Goal: Task Accomplishment & Management: Use online tool/utility

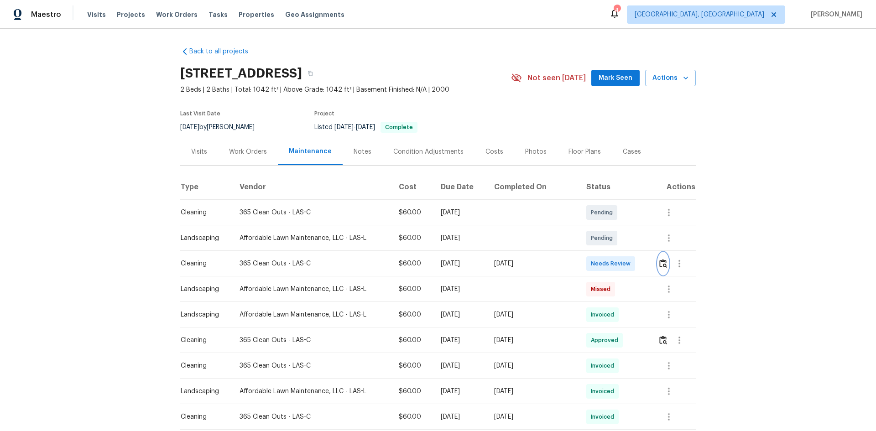
click at [660, 263] on img "button" at bounding box center [663, 263] width 8 height 9
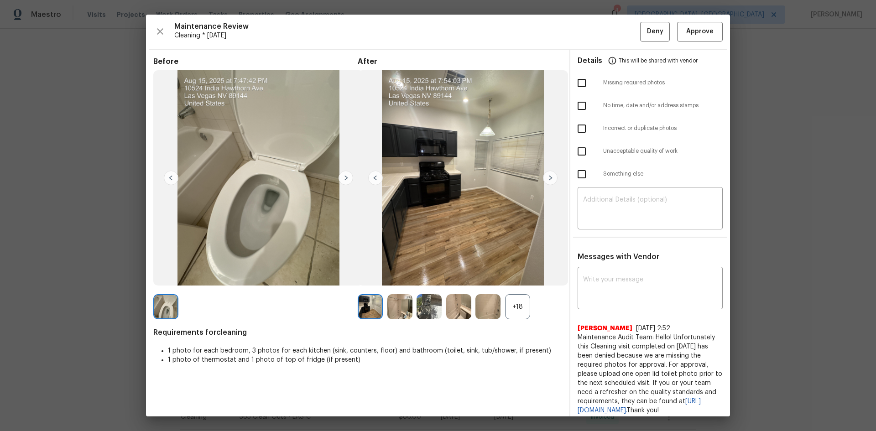
click at [521, 312] on div "+18" at bounding box center [517, 306] width 25 height 25
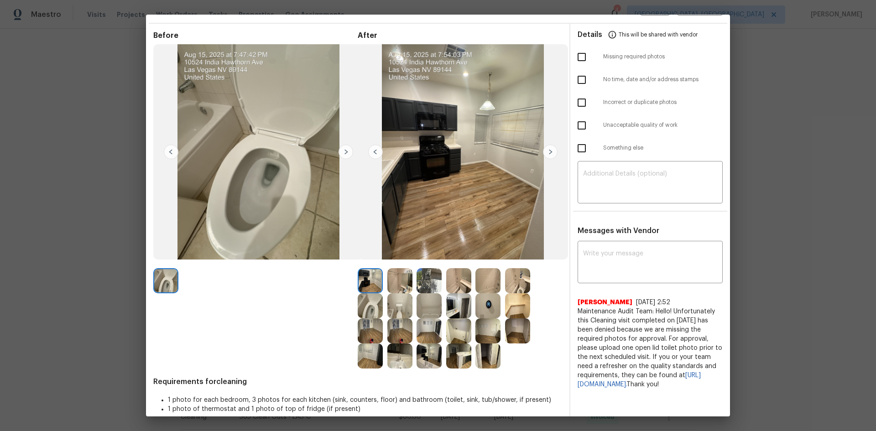
scroll to position [38, 0]
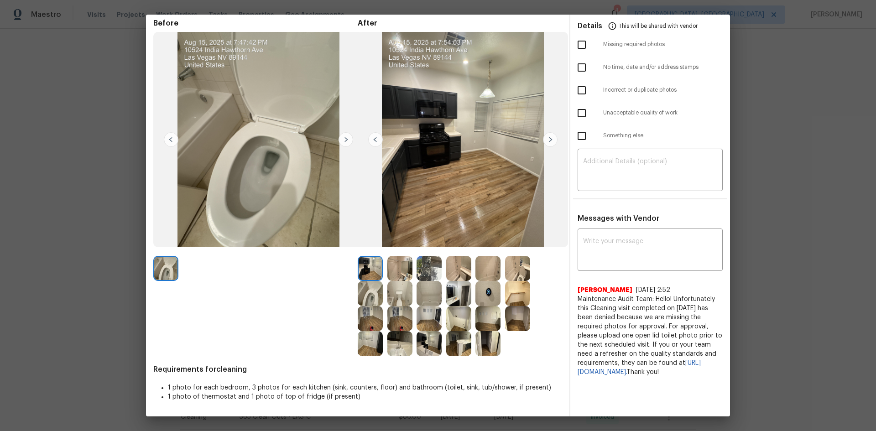
click at [481, 291] on img at bounding box center [487, 293] width 25 height 25
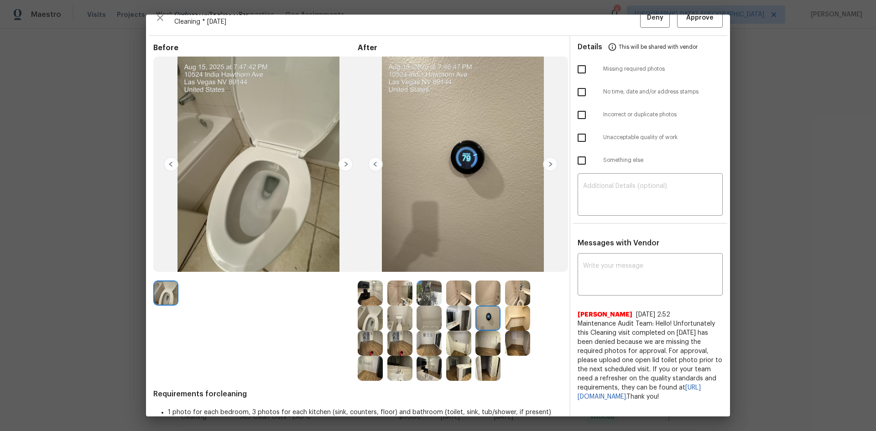
scroll to position [0, 0]
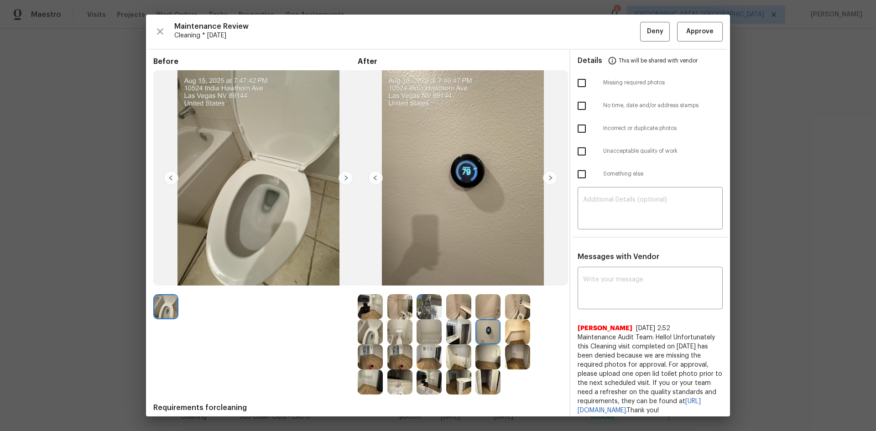
click at [387, 310] on img at bounding box center [399, 306] width 25 height 25
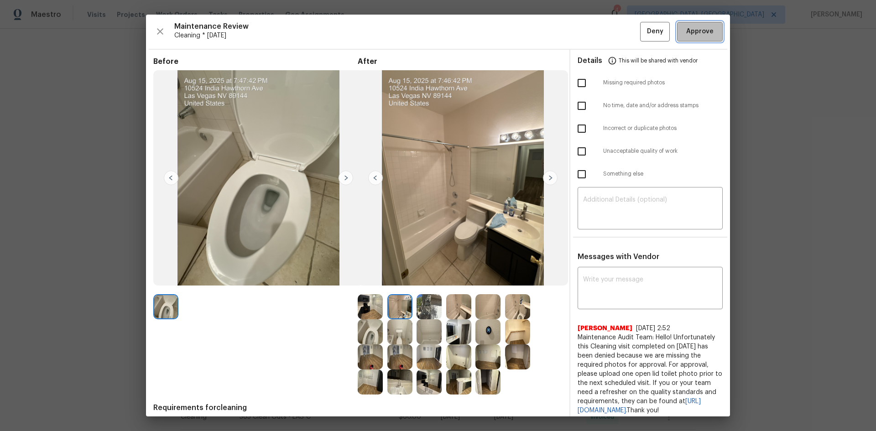
click at [691, 28] on span "Approve" at bounding box center [699, 31] width 27 height 11
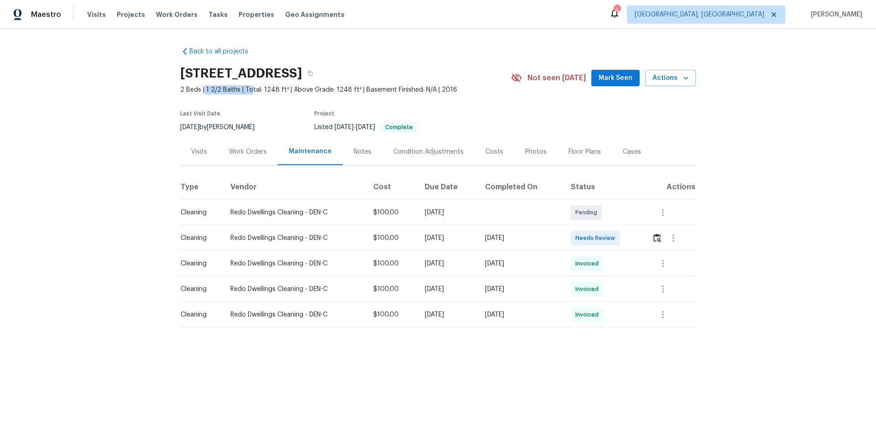
drag, startPoint x: 200, startPoint y: 88, endPoint x: 246, endPoint y: 90, distance: 45.6
click at [246, 90] on span "2 Beds | 1 2/2 Baths | Total: 1248 ft² | Above Grade: 1248 ft² | Basement Finis…" at bounding box center [345, 89] width 331 height 9
click at [140, 150] on div "Back to all projects 1245 Utica St Apt 104, Denver, CO 80204 2 Beds | 1 2/2 Bat…" at bounding box center [438, 206] width 876 height 354
click at [655, 239] on img "button" at bounding box center [657, 238] width 8 height 9
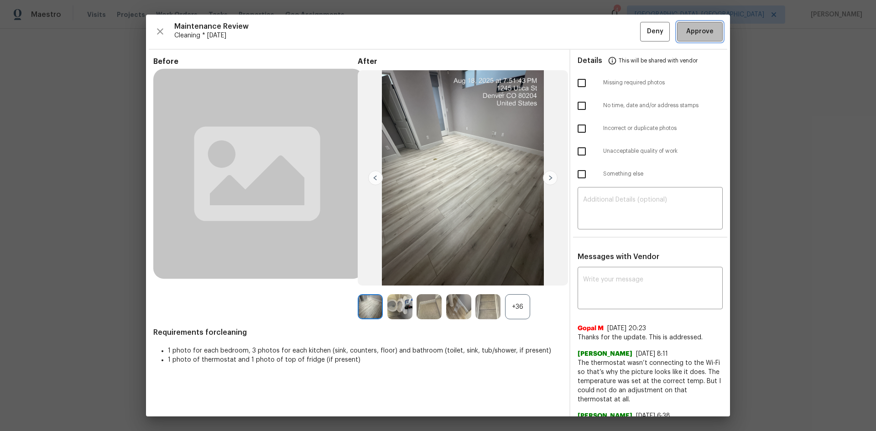
drag, startPoint x: 695, startPoint y: 30, endPoint x: 698, endPoint y: 41, distance: 11.1
click at [695, 31] on span "Approve" at bounding box center [699, 31] width 27 height 11
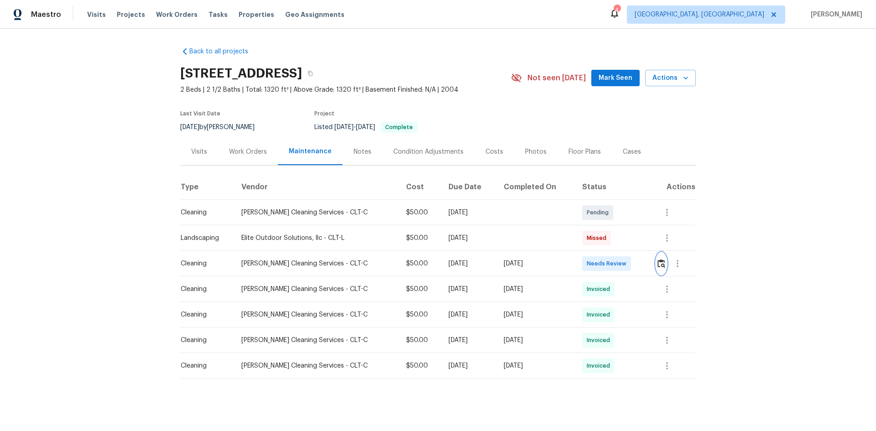
click at [657, 263] on img "button" at bounding box center [661, 263] width 8 height 9
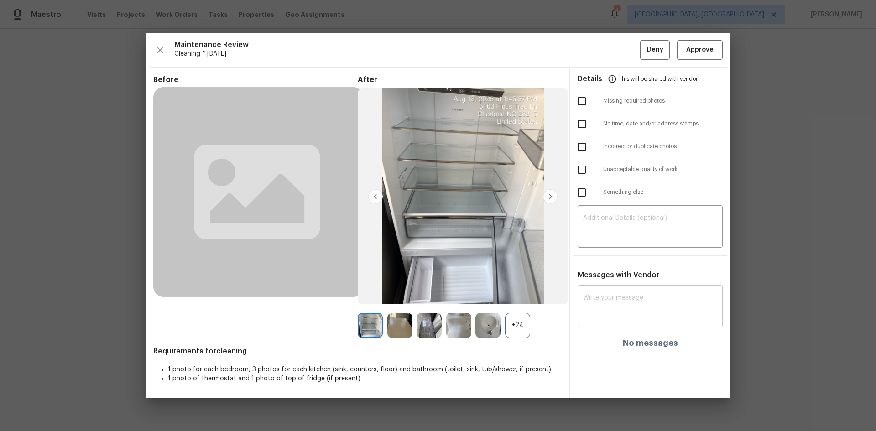
click at [618, 299] on textarea at bounding box center [650, 308] width 134 height 26
paste textarea "Maintenance Audit Team: Hello! After further review, the visit(06/09/2025) has …"
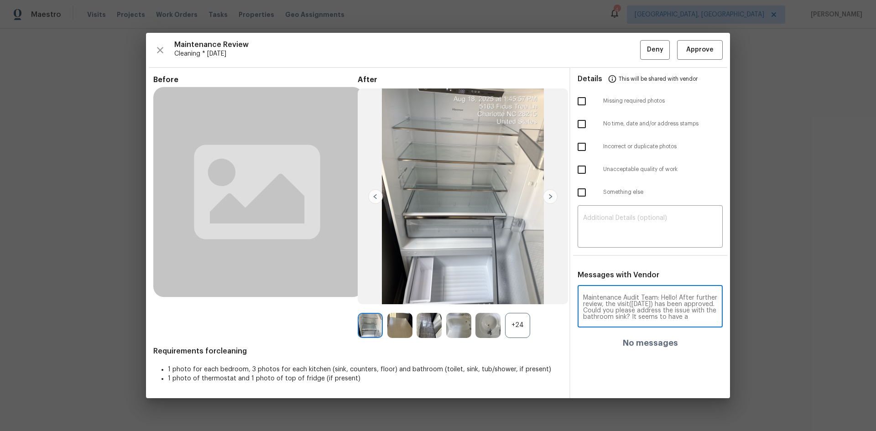
scroll to position [26, 0]
click at [626, 304] on textarea "Maintenance Audit Team: Hello! After further review, the visit([DATE]) has been…" at bounding box center [633, 311] width 101 height 32
click at [632, 311] on textarea "Maintenance Audit Team: Hello! After further review, the visit(06/09/2025) has …" at bounding box center [633, 311] width 101 height 32
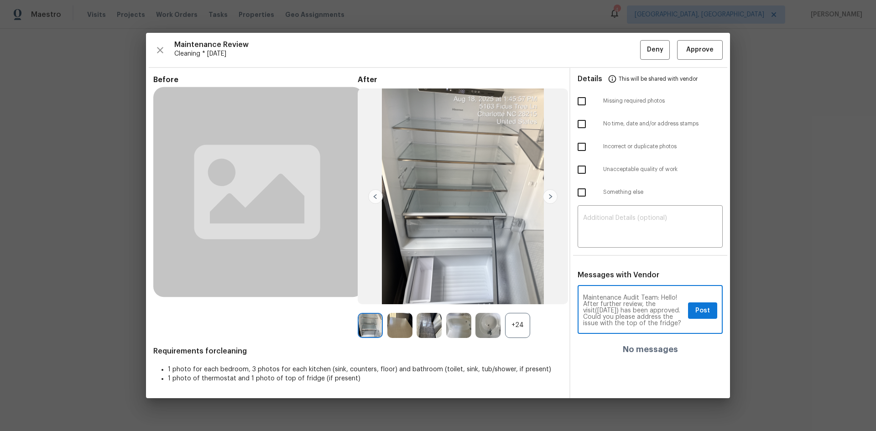
drag, startPoint x: 614, startPoint y: 309, endPoint x: 619, endPoint y: 315, distance: 7.1
click at [615, 309] on textarea "Maintenance Audit Team: Hello! After further review, the visit(06/09/2025) has …" at bounding box center [633, 311] width 101 height 32
type textarea "Maintenance Audit Team: Hello! After further review, the visit(08/18/2025) has …"
click at [700, 307] on span "Post" at bounding box center [702, 310] width 15 height 11
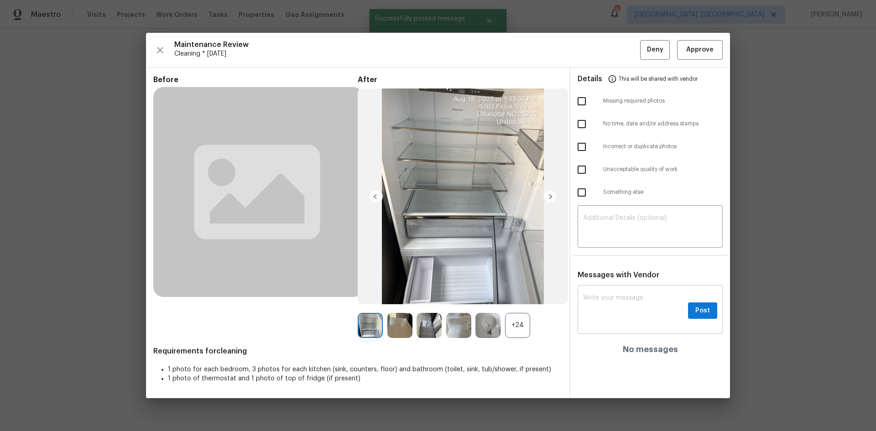
scroll to position [0, 0]
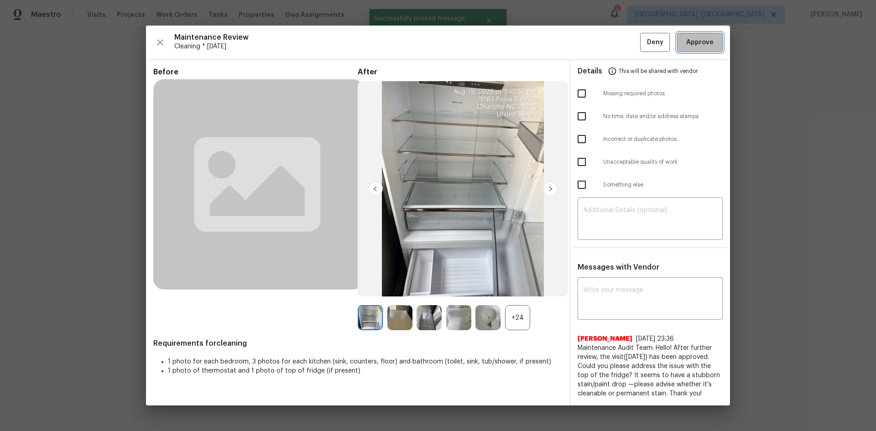
click at [696, 37] on span "Approve" at bounding box center [699, 42] width 27 height 11
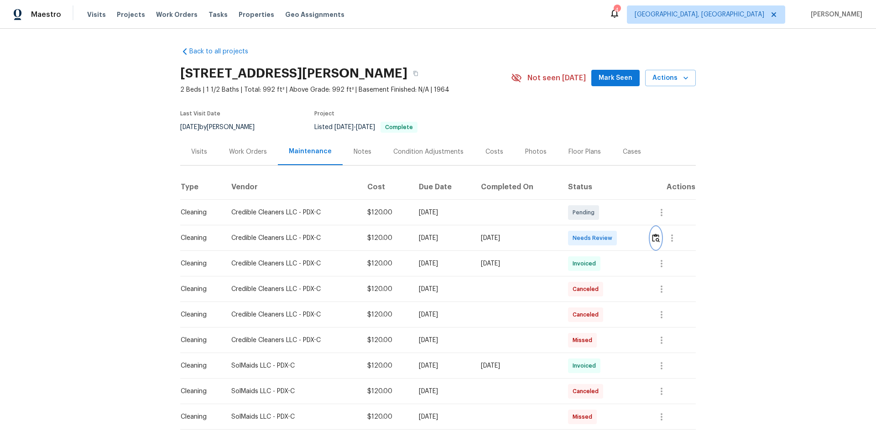
click at [655, 235] on img "button" at bounding box center [656, 238] width 8 height 9
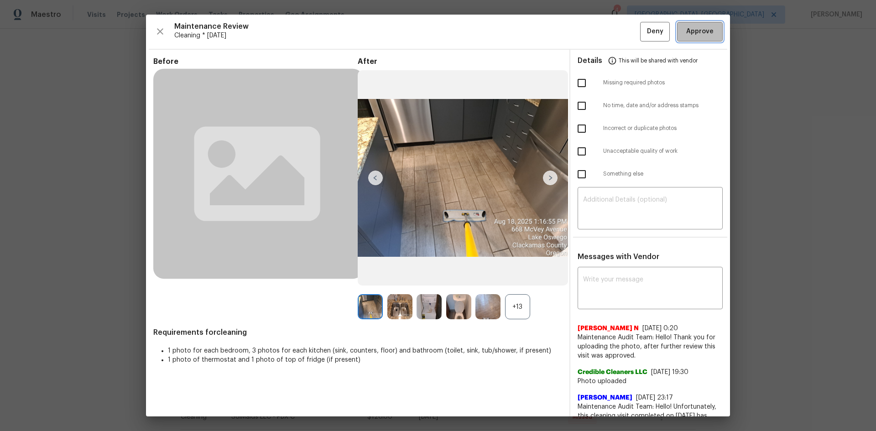
click at [694, 29] on span "Approve" at bounding box center [699, 31] width 27 height 11
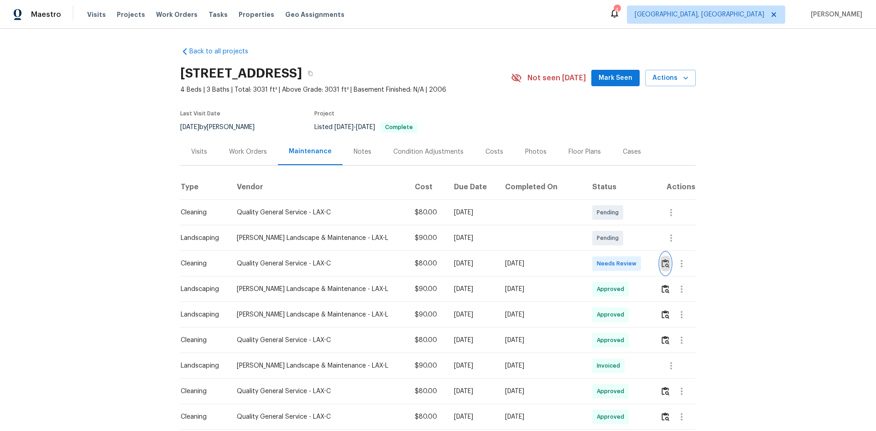
click at [661, 262] on img "button" at bounding box center [665, 263] width 8 height 9
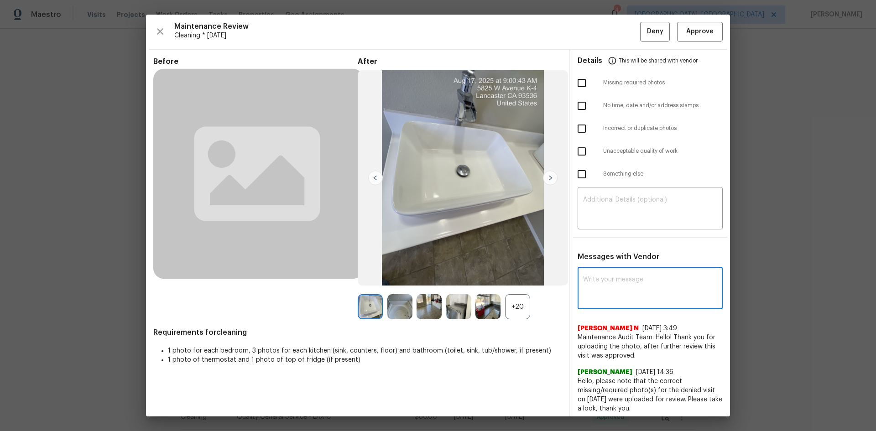
click at [606, 281] on textarea at bounding box center [650, 289] width 134 height 26
click at [599, 281] on textarea at bounding box center [650, 289] width 134 height 26
paste textarea "Maintenance Audit Team: Hello! After further review, the visit(06/09/2025) has …"
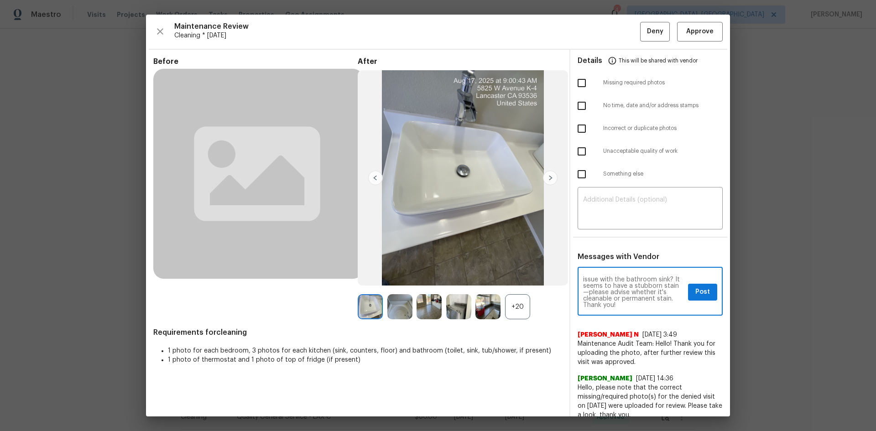
click at [619, 278] on textarea "Maintenance Audit Team: Hello! After further review, the visit(06/09/2025) has …" at bounding box center [633, 292] width 101 height 32
click at [612, 292] on textarea "Maintenance Audit Team: Hello! After further review, the visit(06/09/2025) has …" at bounding box center [633, 292] width 101 height 32
click at [620, 291] on textarea "Maintenance Audit Team: Hello! After further review, the visit(08/18/2025) has …" at bounding box center [633, 292] width 101 height 32
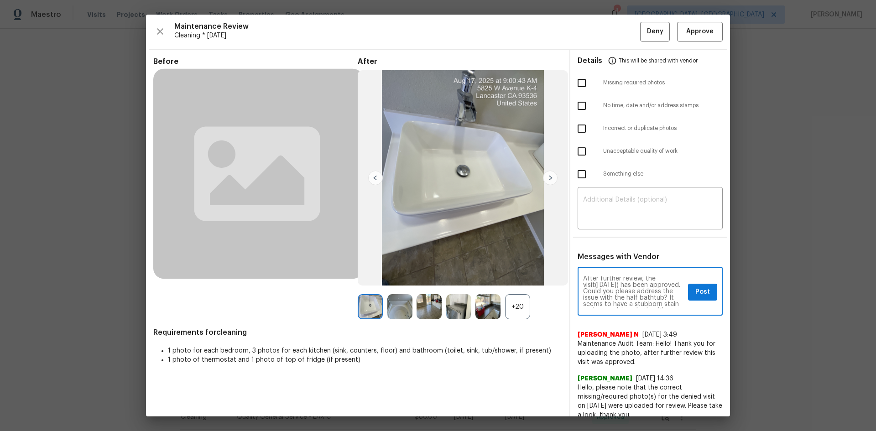
scroll to position [0, 0]
type textarea "Maintenance Audit Team: Hello! After further review, the visit(08/18/2025) has …"
click at [699, 291] on span "Post" at bounding box center [702, 291] width 15 height 11
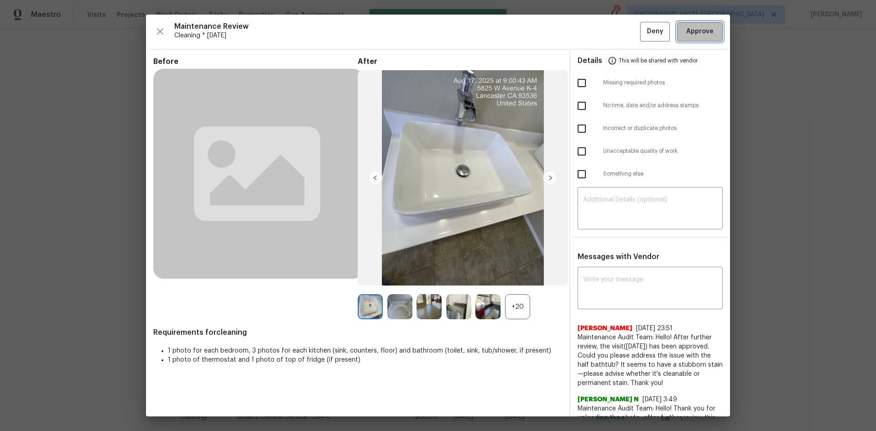
click at [687, 33] on span "Approve" at bounding box center [699, 31] width 27 height 11
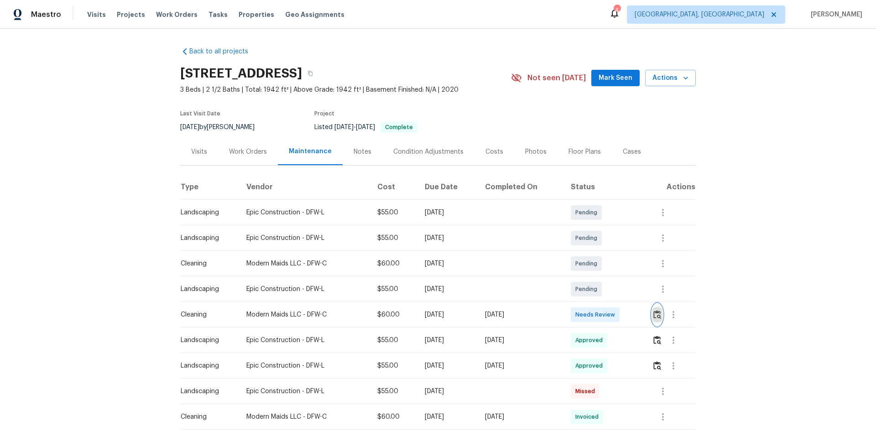
click at [657, 311] on img "button" at bounding box center [657, 314] width 8 height 9
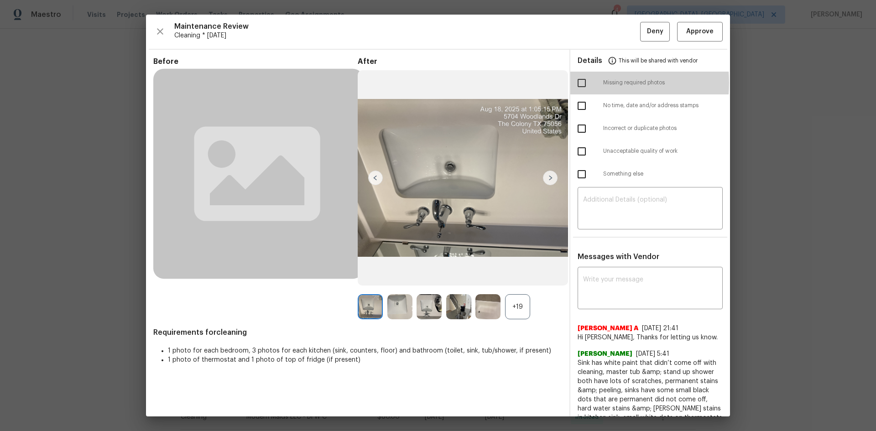
drag, startPoint x: 573, startPoint y: 83, endPoint x: 581, endPoint y: 104, distance: 23.4
click at [573, 83] on input "checkbox" at bounding box center [581, 82] width 19 height 19
checkbox input "true"
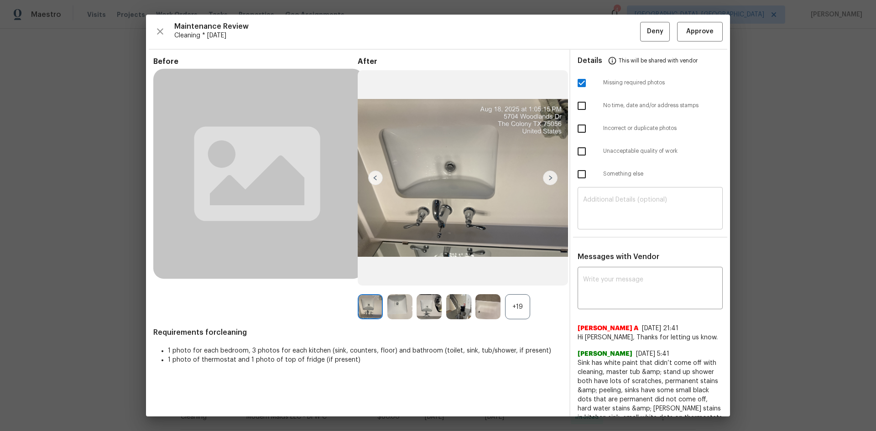
click at [578, 208] on div "​" at bounding box center [650, 209] width 145 height 40
paste textarea "Maintenance Audit Team: Hello! Unfortunately, this Cleaning visit completed on …"
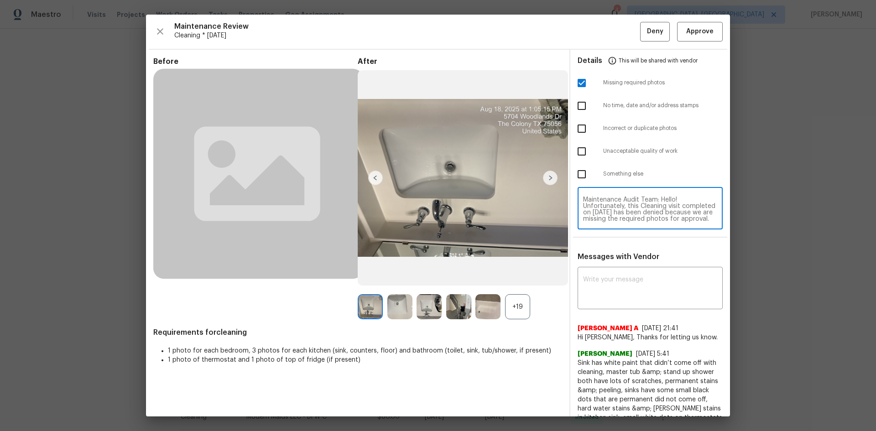
scroll to position [89, 0]
type textarea "Maintenance Audit Team: Hello! Unfortunately, this Cleaning visit completed on …"
click at [605, 274] on div "x ​" at bounding box center [650, 289] width 145 height 40
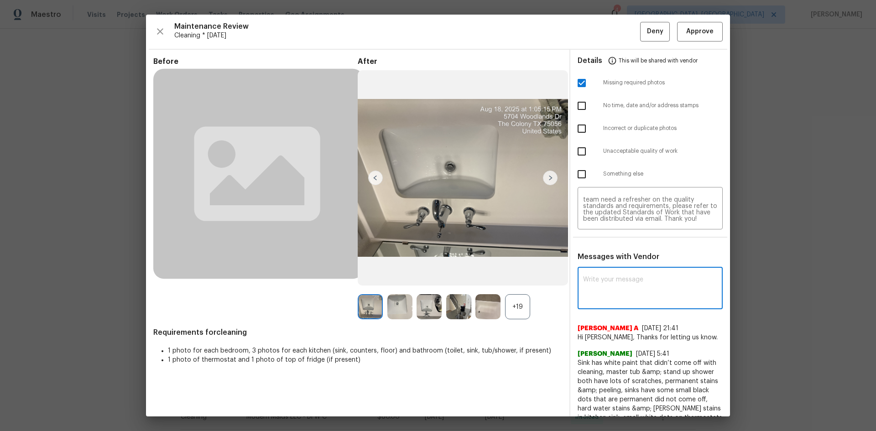
paste textarea "Maintenance Audit Team: Hello! Unfortunately, this Cleaning visit completed on …"
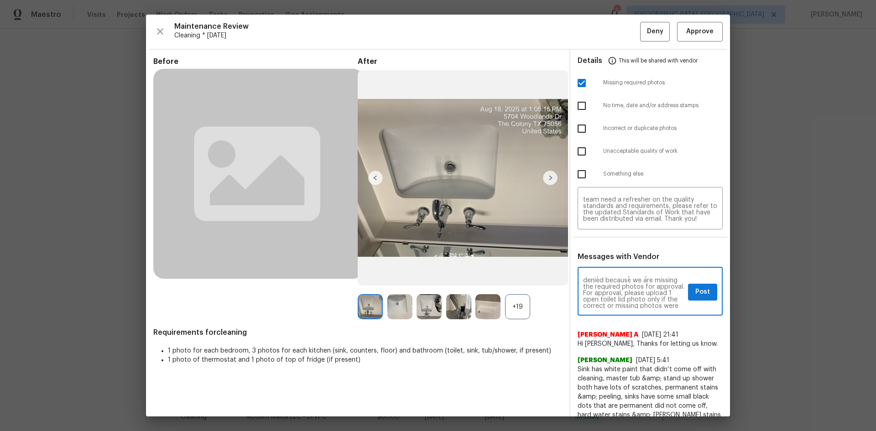
scroll to position [36, 0]
type textarea "Maintenance Audit Team: Hello! Unfortunately, this Cleaning visit completed on …"
click at [695, 295] on span "Post" at bounding box center [702, 291] width 15 height 11
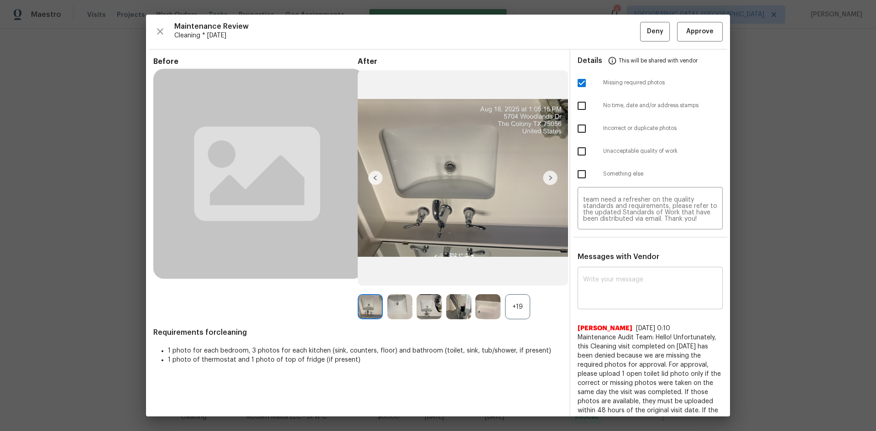
scroll to position [0, 0]
click at [648, 34] on span "Deny" at bounding box center [655, 31] width 16 height 11
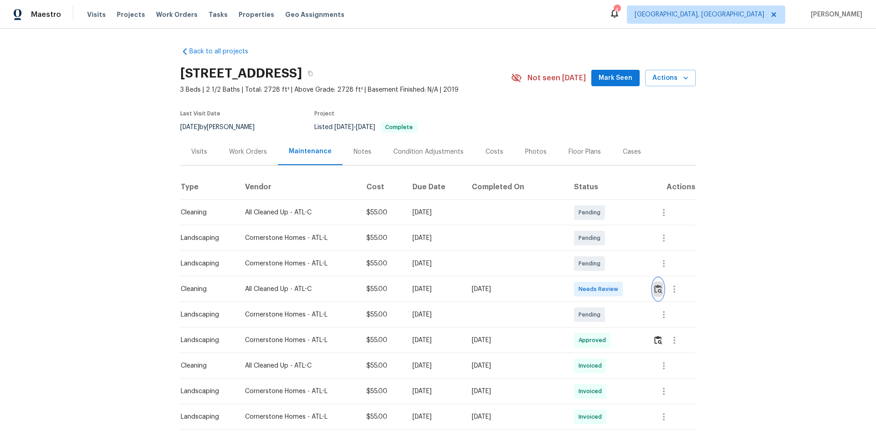
click at [656, 287] on img "button" at bounding box center [658, 289] width 8 height 9
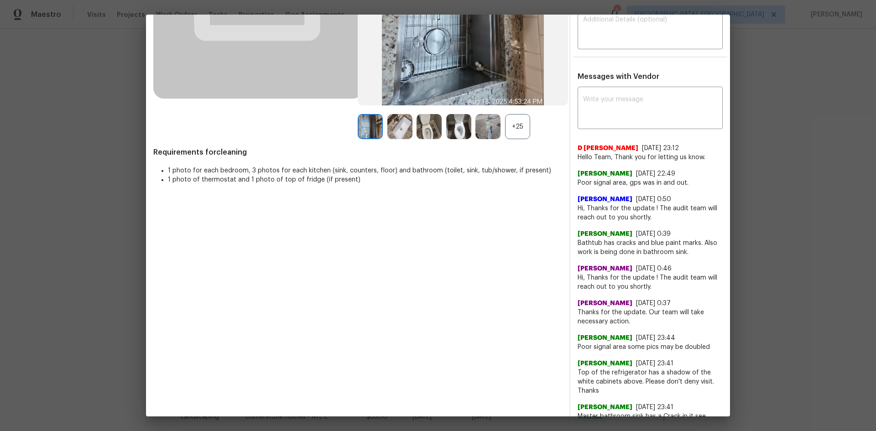
scroll to position [182, 0]
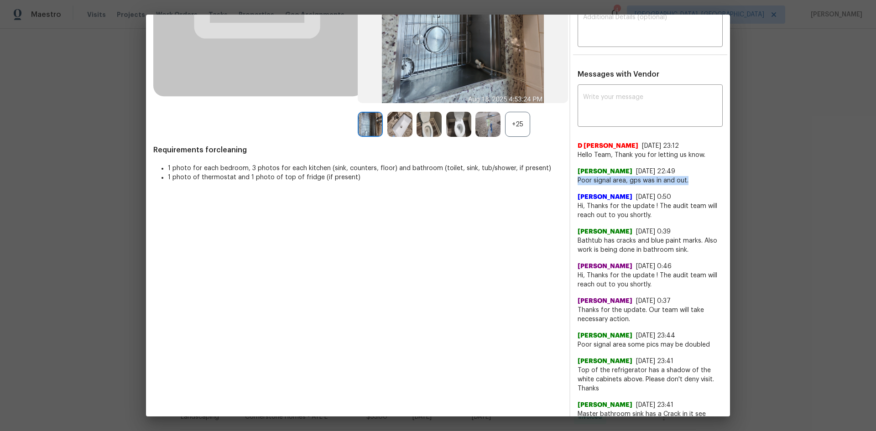
drag, startPoint x: 572, startPoint y: 179, endPoint x: 691, endPoint y: 181, distance: 118.6
click at [691, 181] on span "Poor signal area, gps was in and out." at bounding box center [650, 180] width 145 height 9
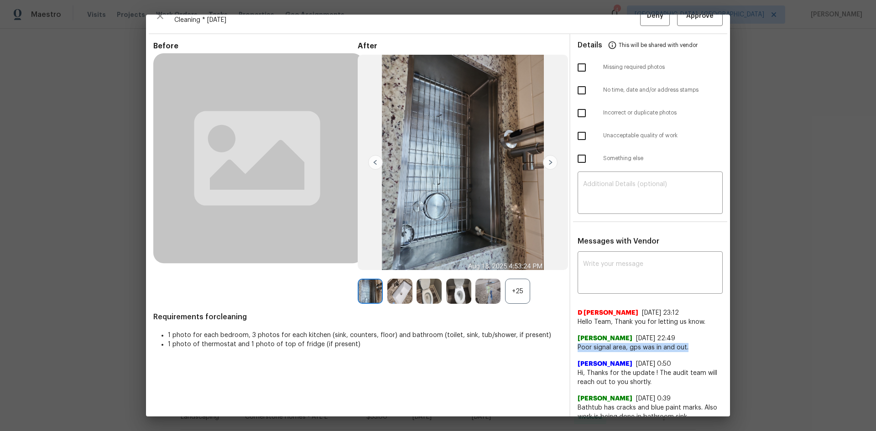
scroll to position [0, 0]
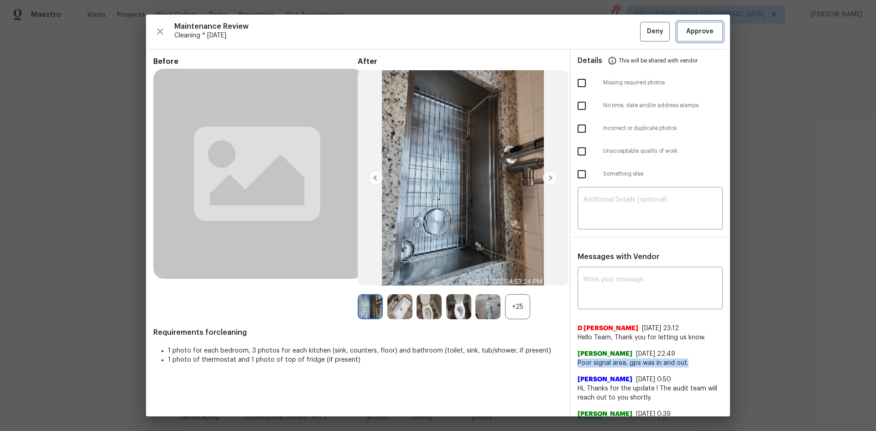
click at [686, 30] on span "Approve" at bounding box center [699, 31] width 27 height 11
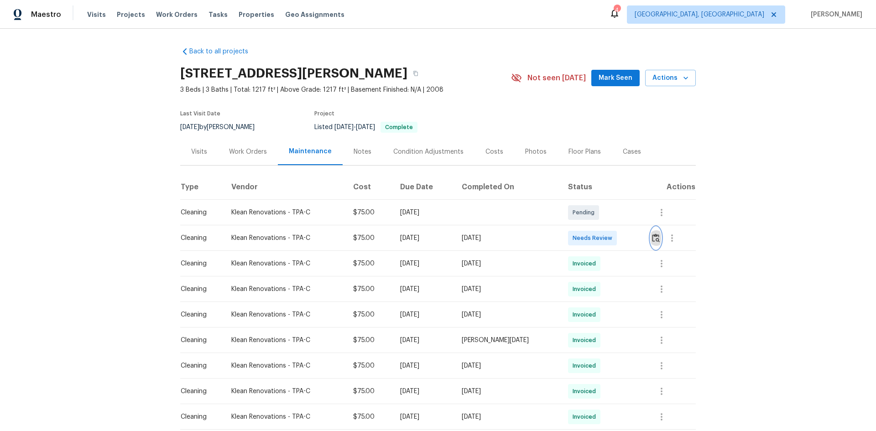
click at [654, 237] on img "button" at bounding box center [656, 238] width 8 height 9
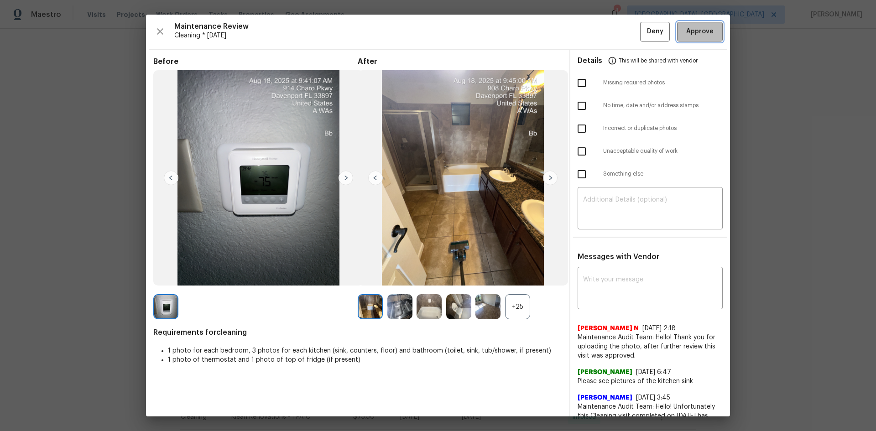
click at [700, 31] on span "Approve" at bounding box center [699, 31] width 27 height 11
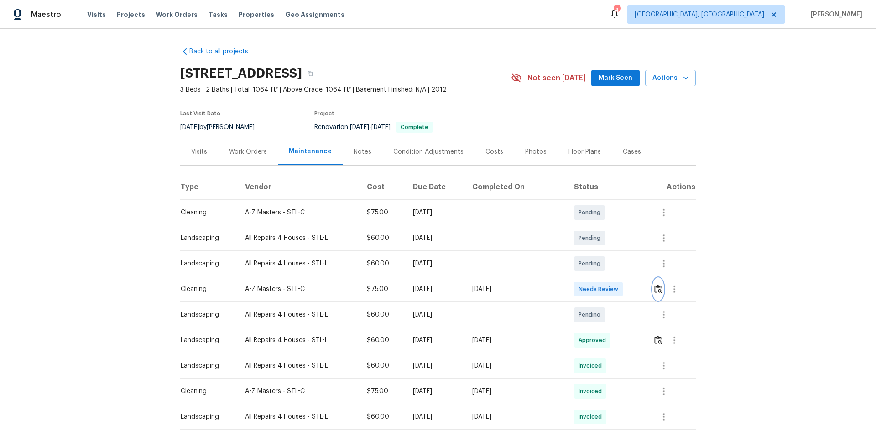
click at [655, 290] on img "button" at bounding box center [658, 289] width 8 height 9
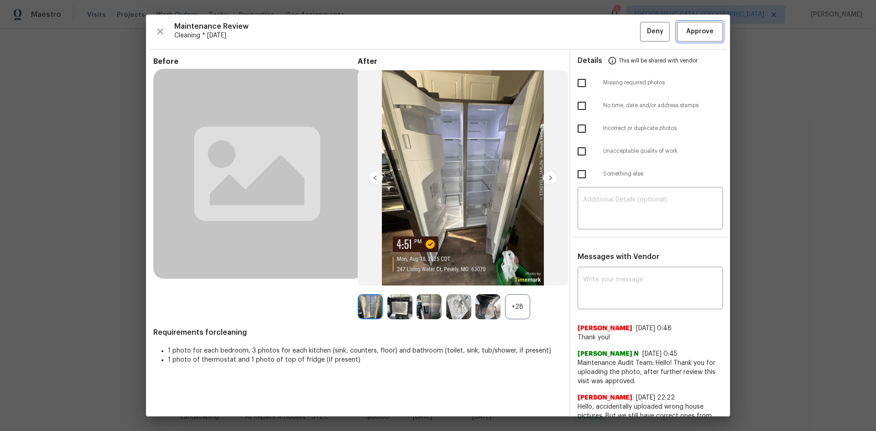
click at [698, 36] on span "Approve" at bounding box center [699, 31] width 27 height 11
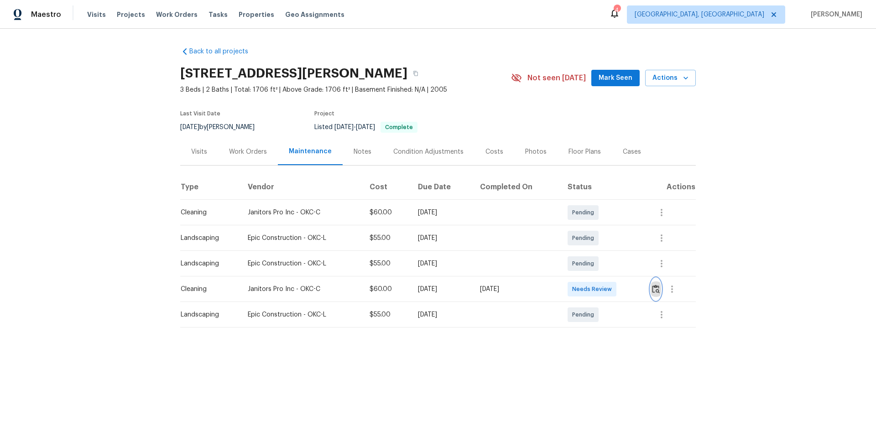
click at [654, 291] on img "button" at bounding box center [656, 289] width 8 height 9
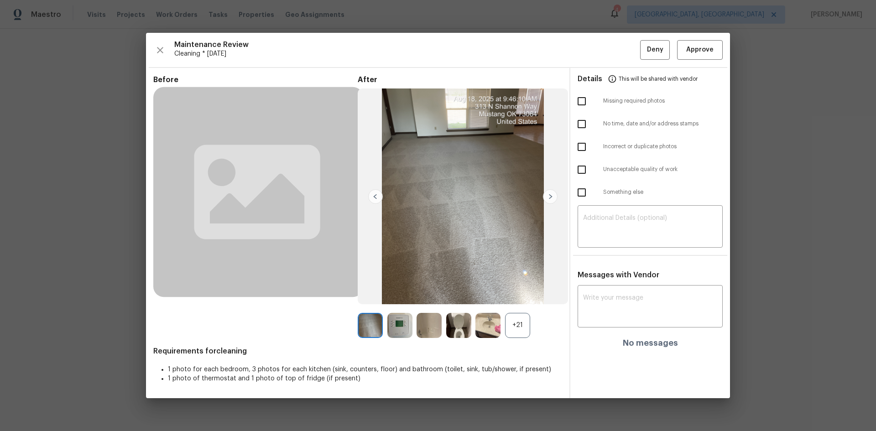
click at [582, 167] on input "checkbox" at bounding box center [581, 169] width 19 height 19
checkbox input "true"
click at [613, 215] on textarea at bounding box center [650, 228] width 134 height 26
paste textarea "Maintenance Audit Team: Hello! Unfortunately, this Cleaning visit completed on …"
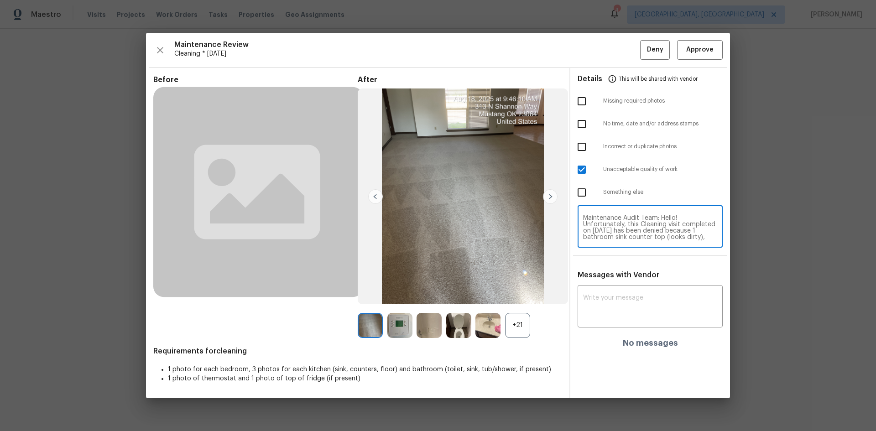
scroll to position [89, 0]
type textarea "Maintenance Audit Team: Hello! Unfortunately, this Cleaning visit completed on …"
click at [602, 288] on div "x ​" at bounding box center [650, 307] width 145 height 40
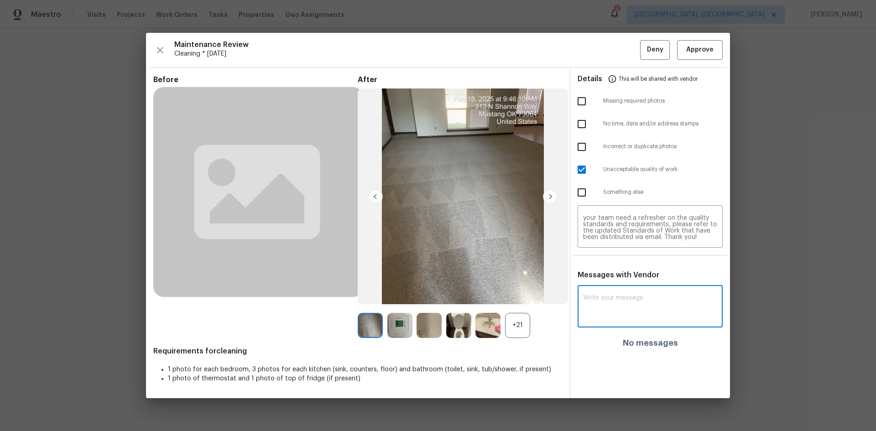
paste textarea "Maintenance Audit Team: Hello! Unfortunately, this Cleaning visit completed on …"
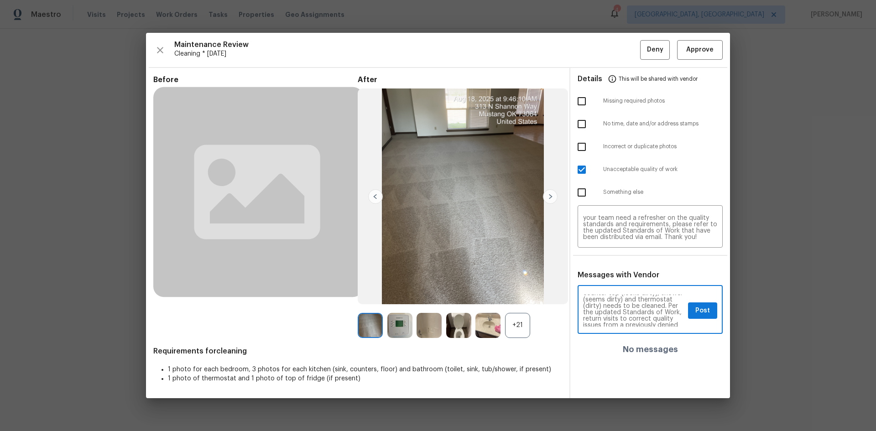
scroll to position [36, 0]
type textarea "Maintenance Audit Team: Hello! Unfortunately, this Cleaning visit completed on …"
click at [703, 312] on span "Post" at bounding box center [702, 310] width 15 height 11
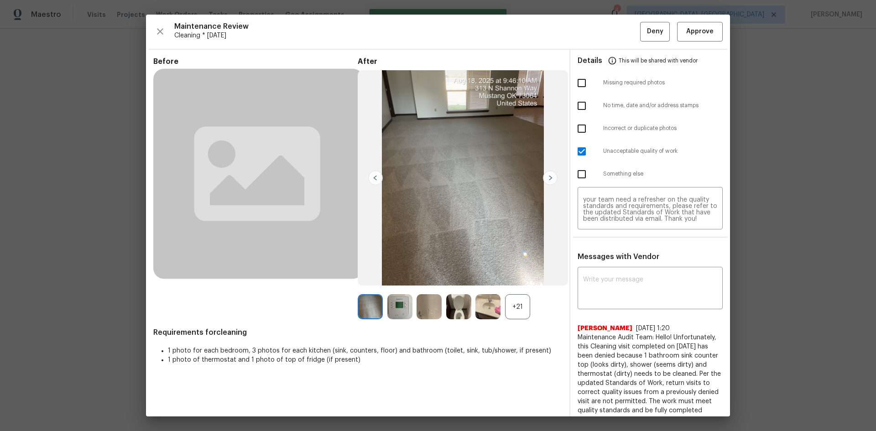
scroll to position [0, 0]
click at [647, 32] on span "Deny" at bounding box center [655, 31] width 16 height 11
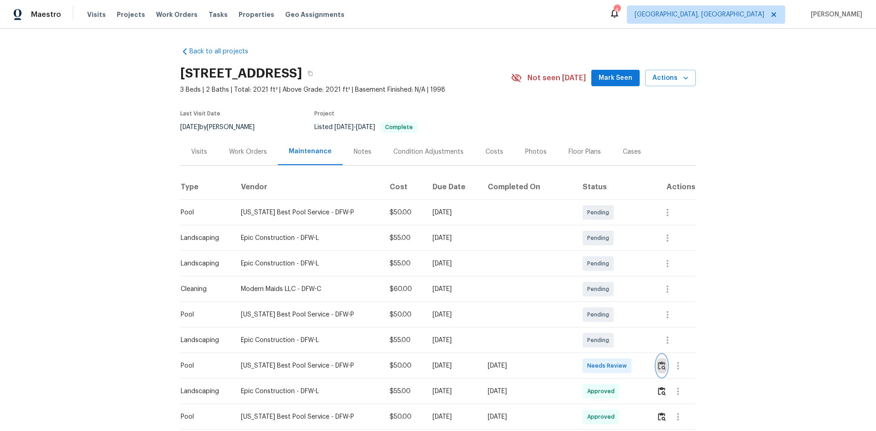
click at [658, 365] on img "button" at bounding box center [662, 365] width 8 height 9
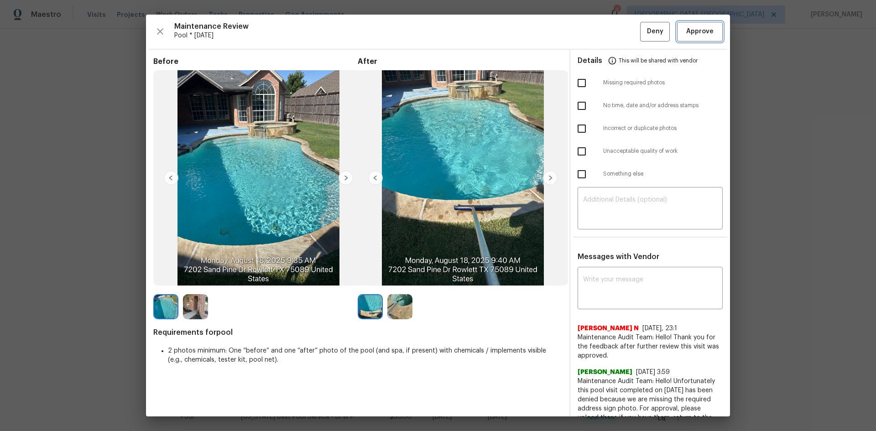
click at [689, 32] on span "Approve" at bounding box center [699, 31] width 27 height 11
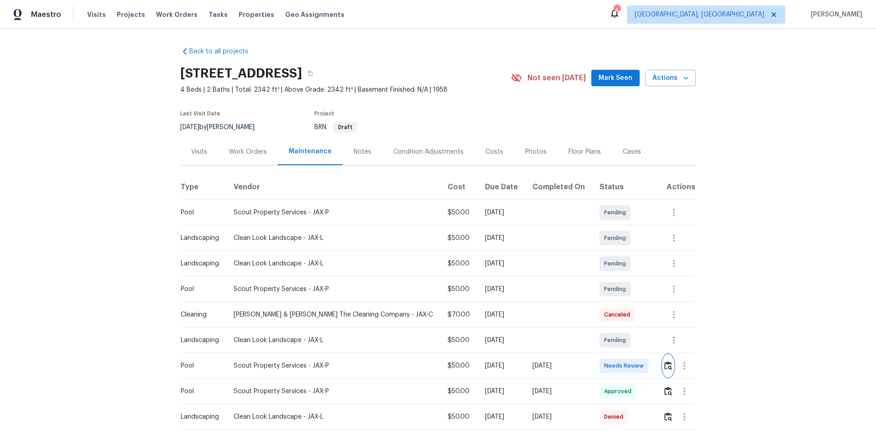
click at [664, 364] on img "button" at bounding box center [668, 365] width 8 height 9
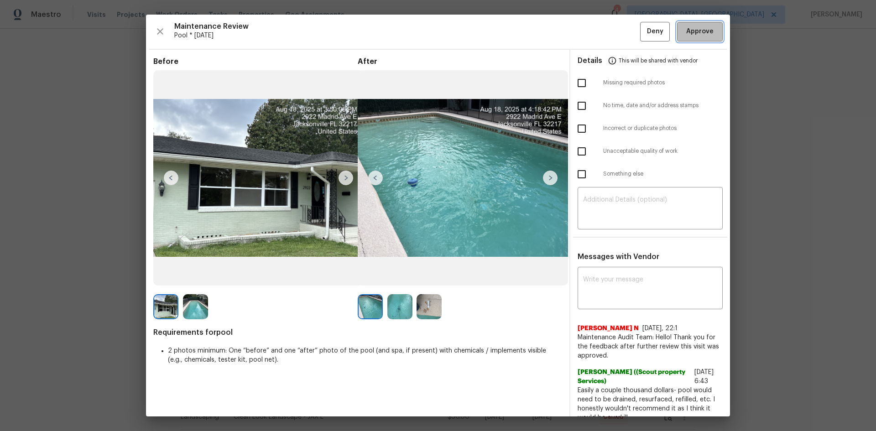
click at [697, 28] on span "Approve" at bounding box center [699, 31] width 27 height 11
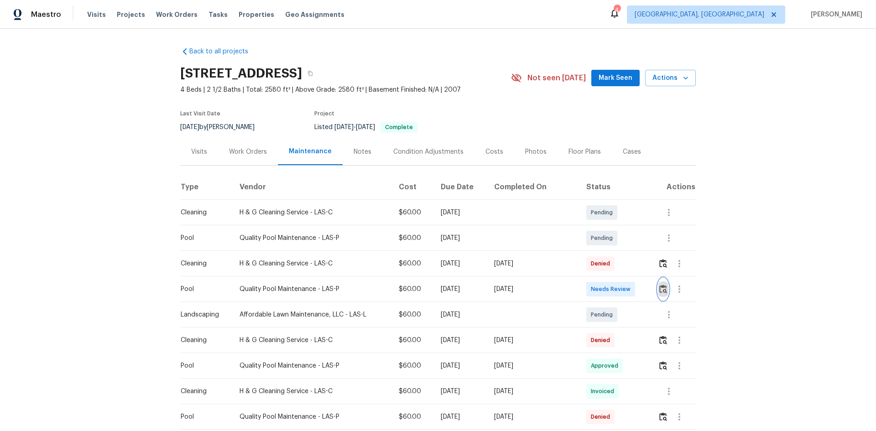
click at [659, 287] on img "button" at bounding box center [663, 289] width 8 height 9
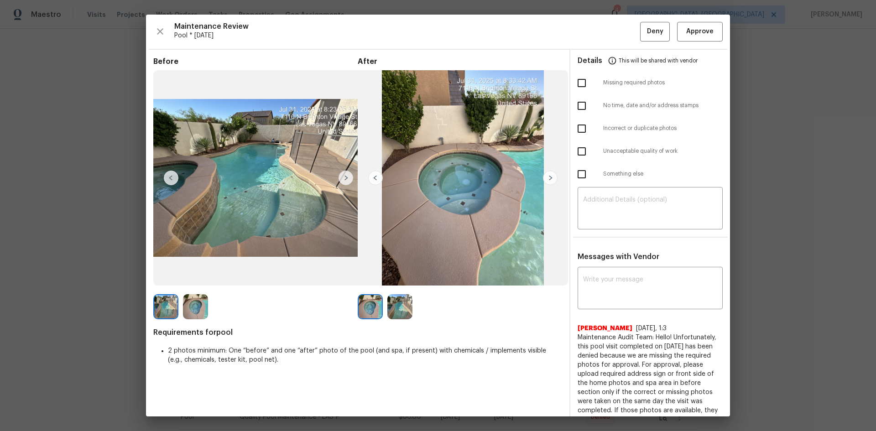
click at [577, 129] on input "checkbox" at bounding box center [581, 128] width 19 height 19
checkbox input "true"
click at [591, 205] on textarea at bounding box center [650, 210] width 134 height 26
paste textarea "Maintenance Audit Team: Hello! Unfortunately this Pool visit completed on 08/18…"
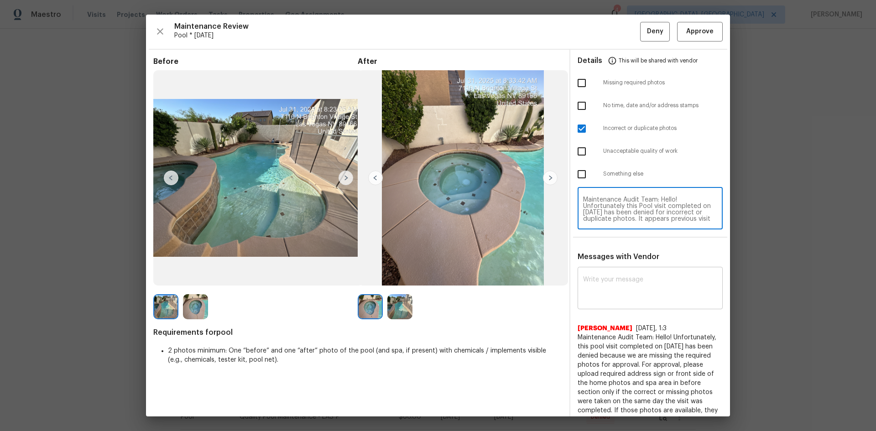
type textarea "Maintenance Audit Team: Hello! Unfortunately this Pool visit completed on 08/18…"
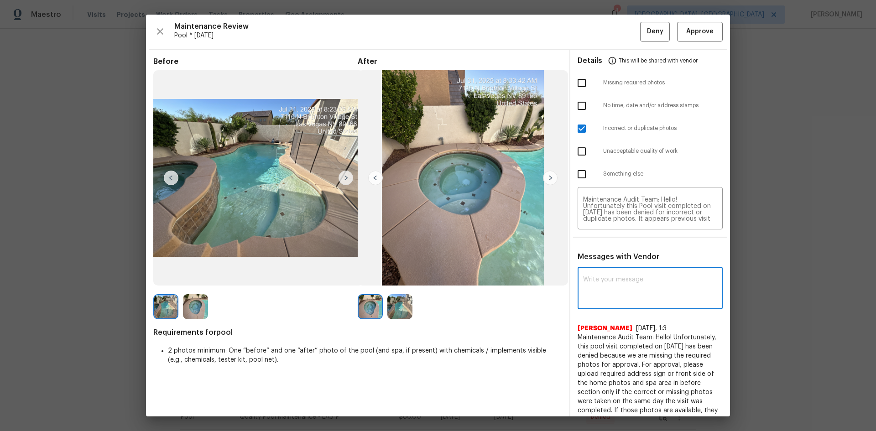
click at [585, 278] on textarea at bounding box center [650, 289] width 134 height 26
paste textarea "Maintenance Audit Team: Hello! Unfortunately this Pool visit completed on 08/18…"
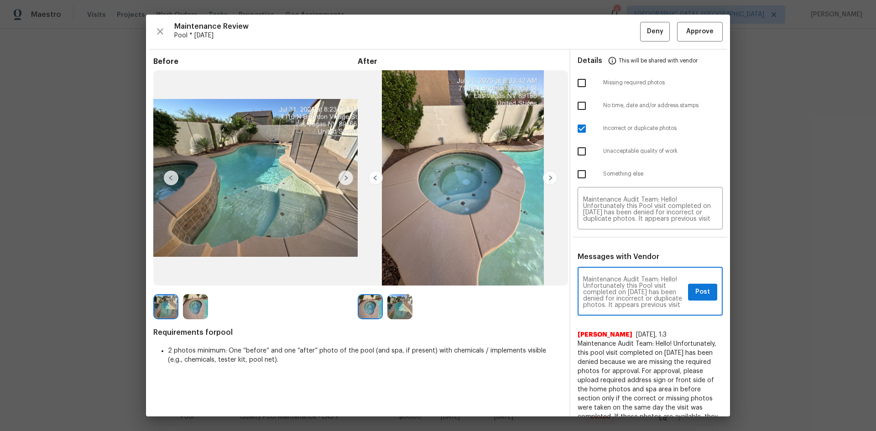
scroll to position [18, 0]
type textarea "Maintenance Audit Team: Hello! Unfortunately this Pool visit completed on 08/18…"
click at [695, 291] on span "Post" at bounding box center [702, 291] width 15 height 11
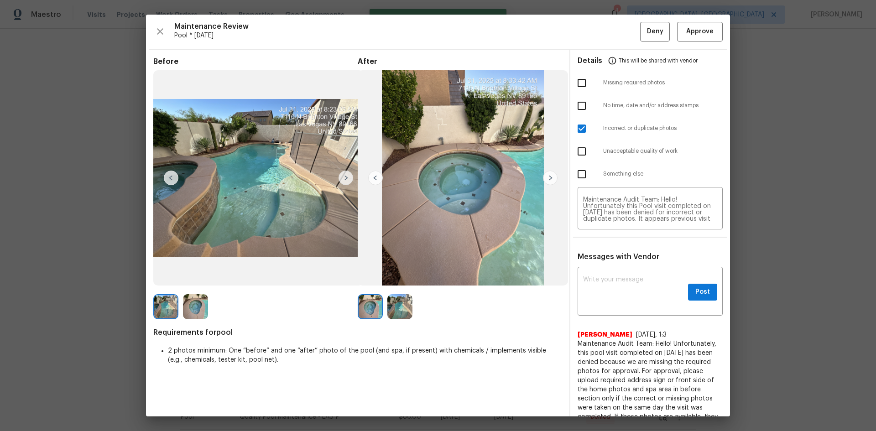
scroll to position [0, 0]
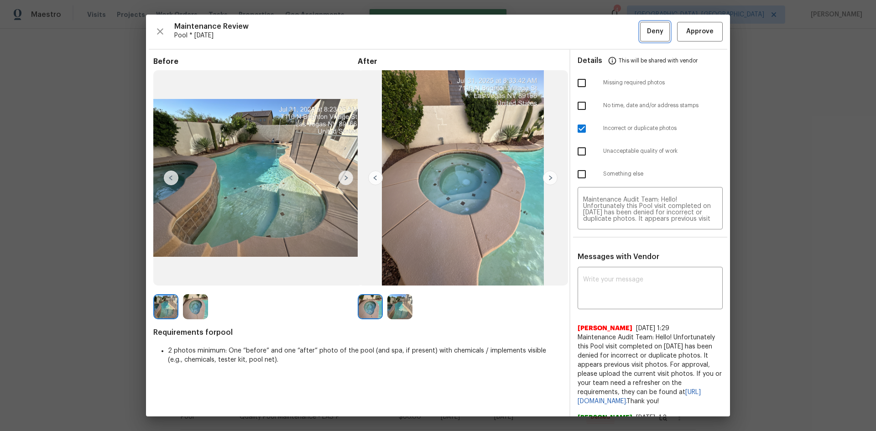
click at [647, 33] on span "Deny" at bounding box center [655, 31] width 16 height 11
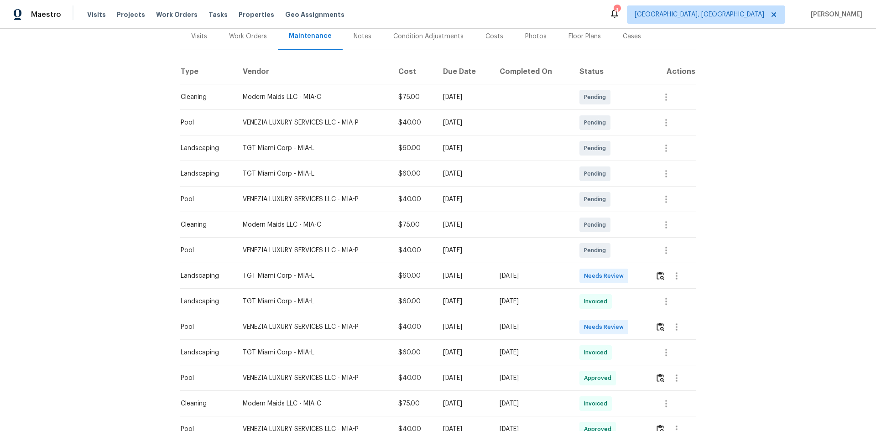
scroll to position [137, 0]
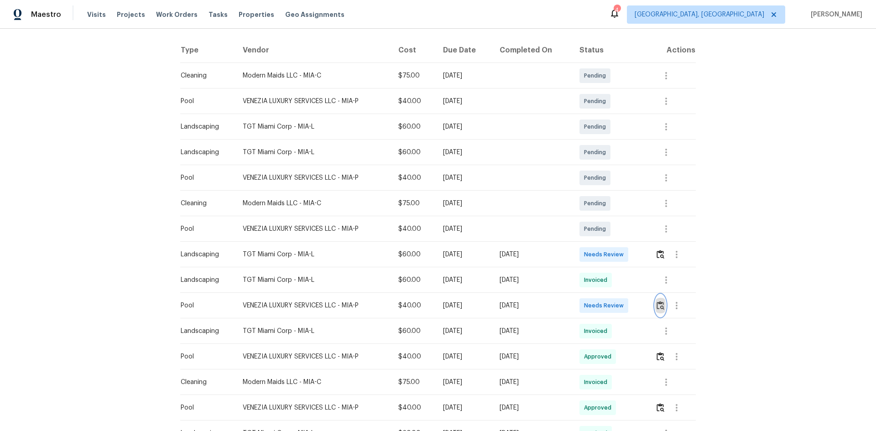
click at [660, 305] on img "button" at bounding box center [660, 305] width 8 height 9
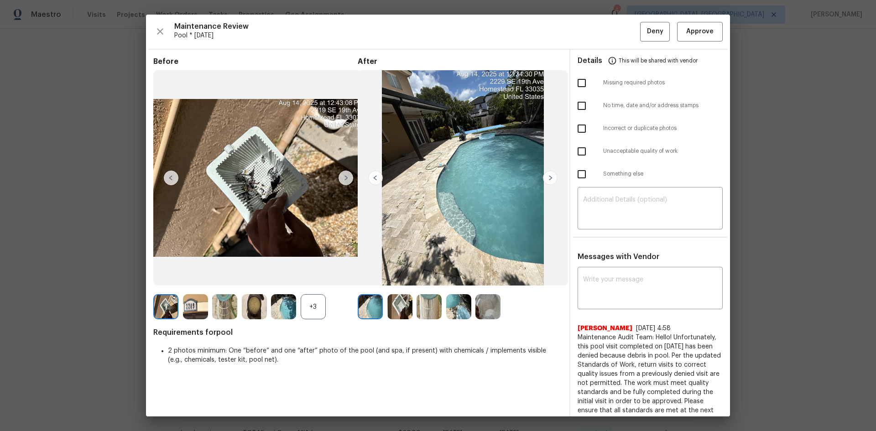
click at [188, 307] on img at bounding box center [195, 306] width 25 height 25
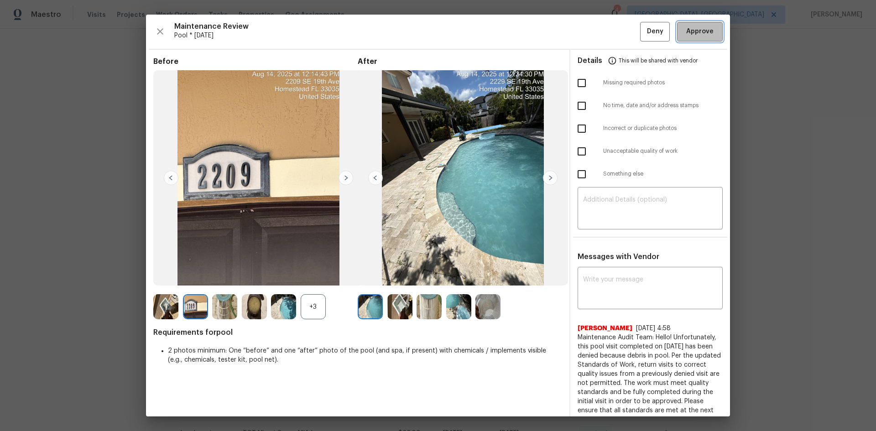
click at [686, 35] on span "Approve" at bounding box center [699, 31] width 27 height 11
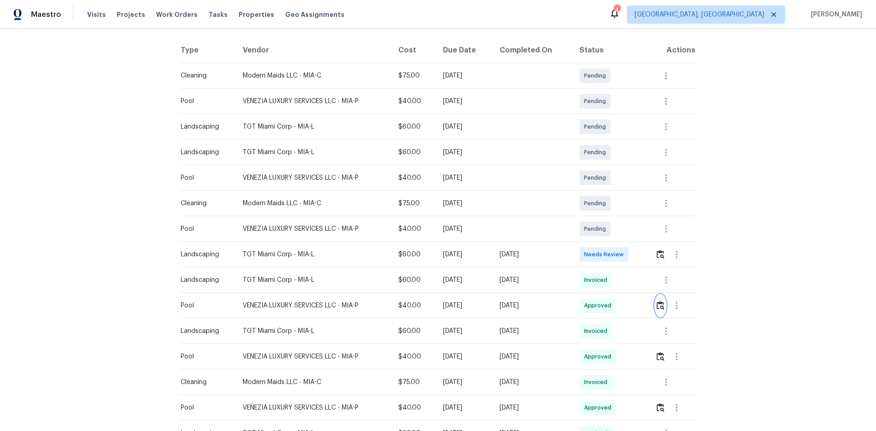
scroll to position [0, 0]
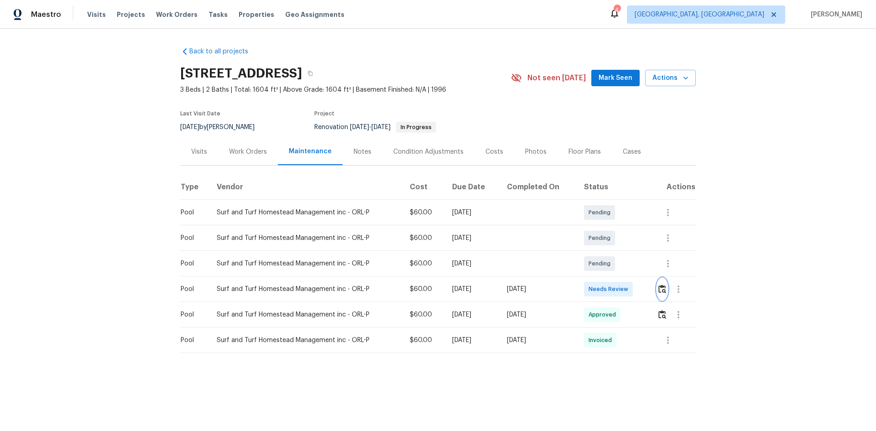
click at [658, 286] on img "button" at bounding box center [662, 289] width 8 height 9
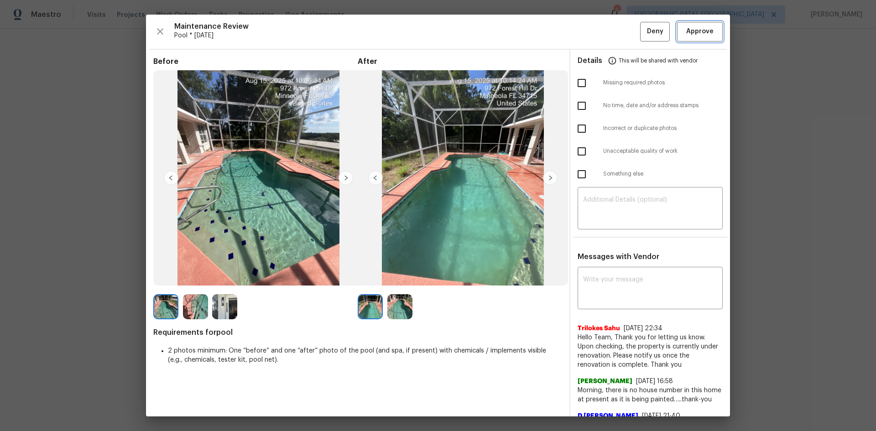
click at [693, 31] on span "Approve" at bounding box center [699, 31] width 27 height 11
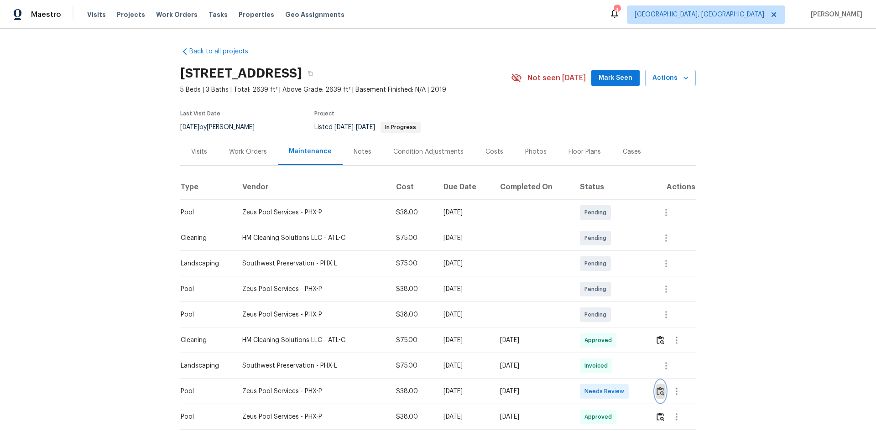
click at [661, 390] on img "button" at bounding box center [660, 391] width 8 height 9
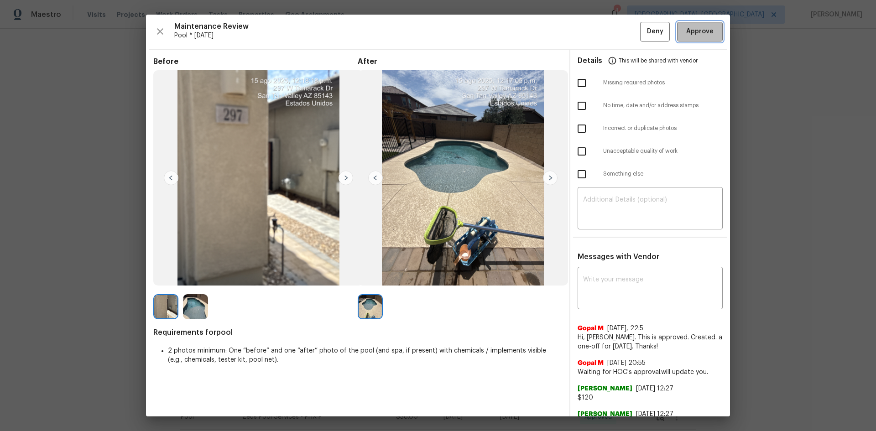
click at [698, 31] on span "Approve" at bounding box center [699, 31] width 27 height 11
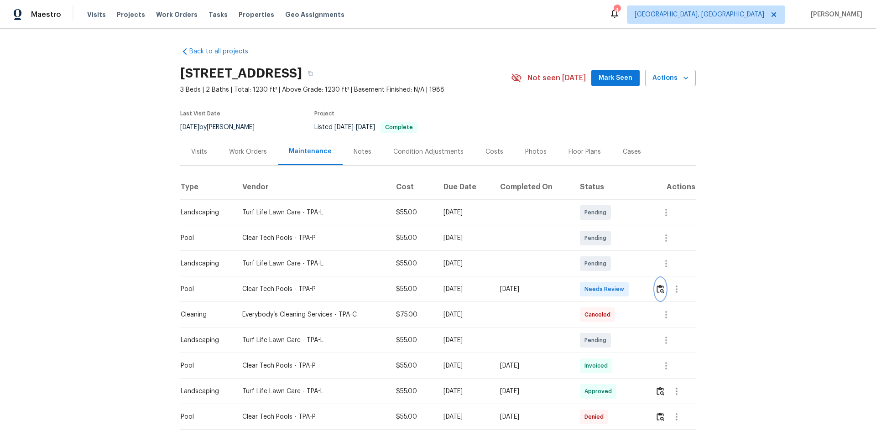
click at [660, 289] on img "button" at bounding box center [660, 289] width 8 height 9
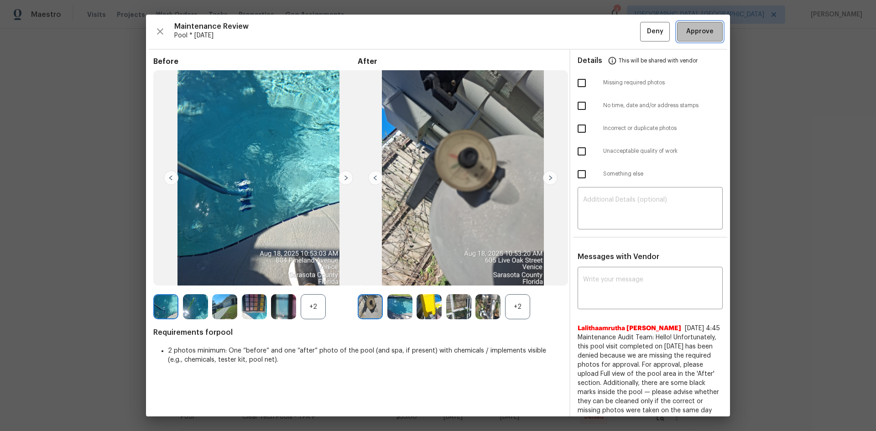
click at [692, 32] on span "Approve" at bounding box center [699, 31] width 27 height 11
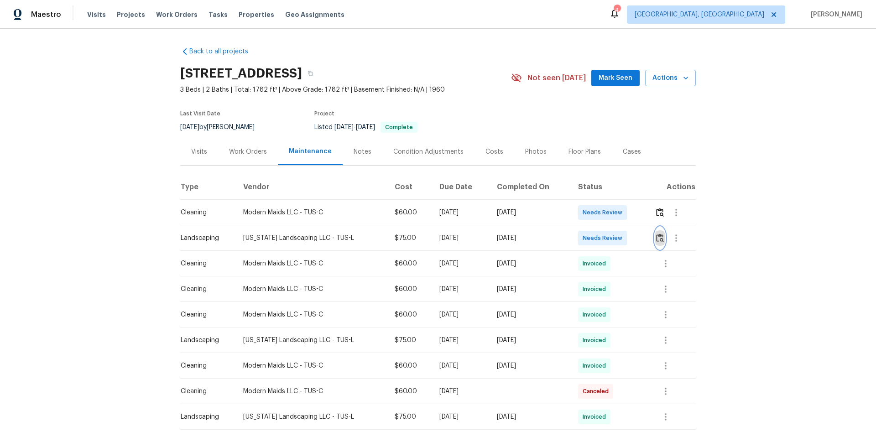
click at [656, 238] on img "button" at bounding box center [660, 238] width 8 height 9
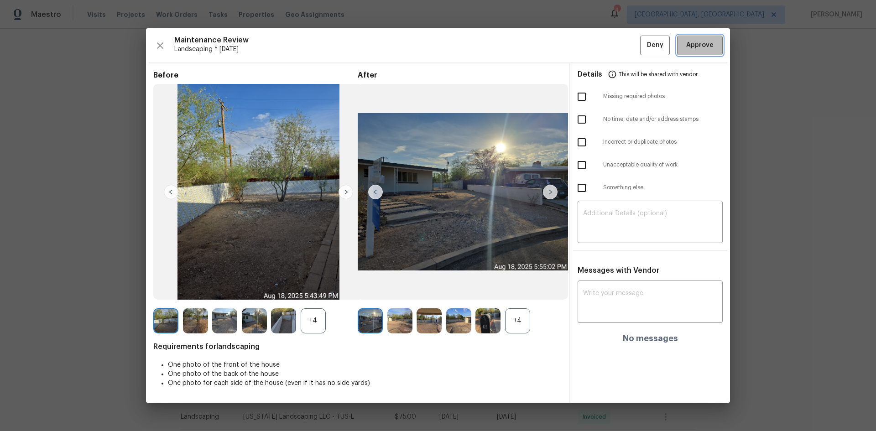
click at [705, 47] on span "Approve" at bounding box center [699, 45] width 27 height 11
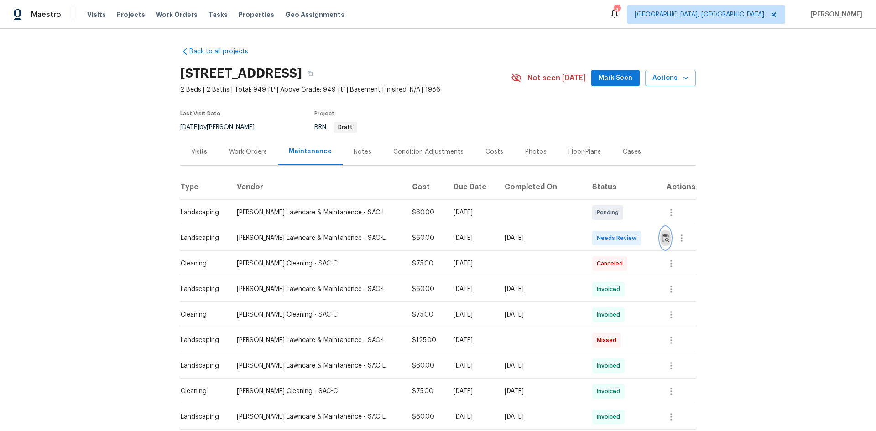
click at [662, 241] on img "button" at bounding box center [665, 238] width 8 height 9
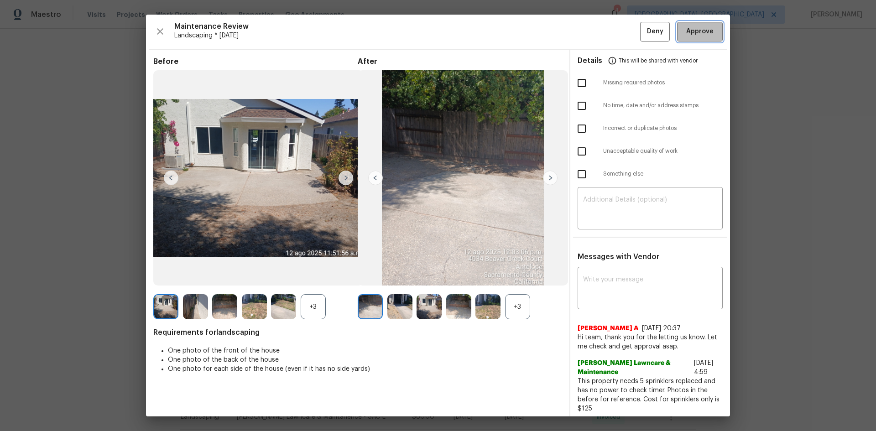
click at [695, 28] on span "Approve" at bounding box center [699, 31] width 27 height 11
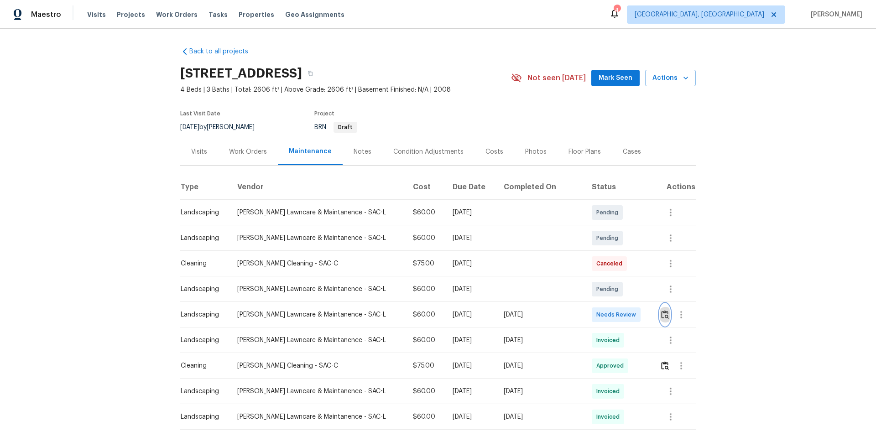
click at [661, 311] on img "button" at bounding box center [665, 314] width 8 height 9
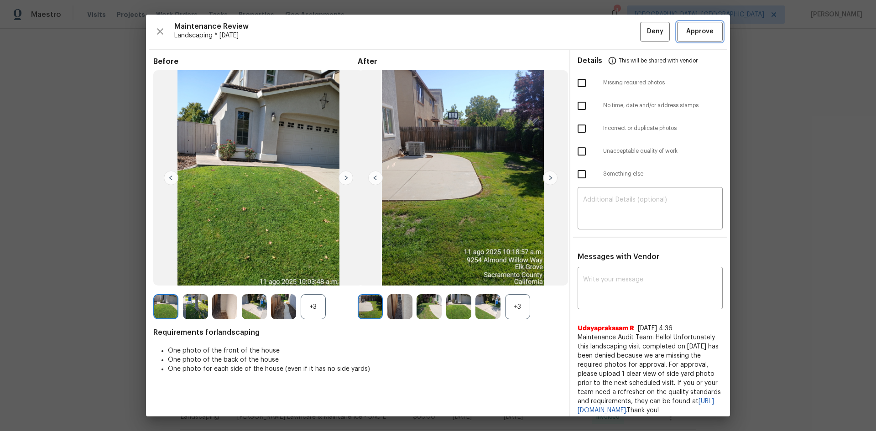
click at [687, 36] on span "Approve" at bounding box center [699, 31] width 27 height 11
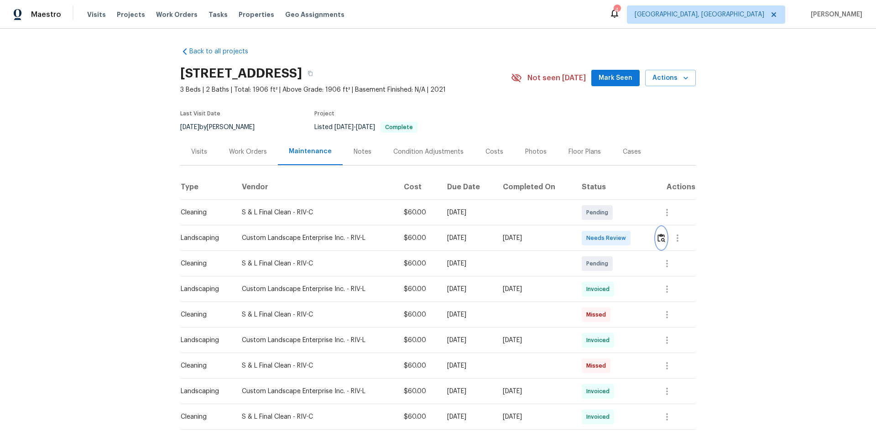
click at [661, 236] on img "button" at bounding box center [661, 238] width 8 height 9
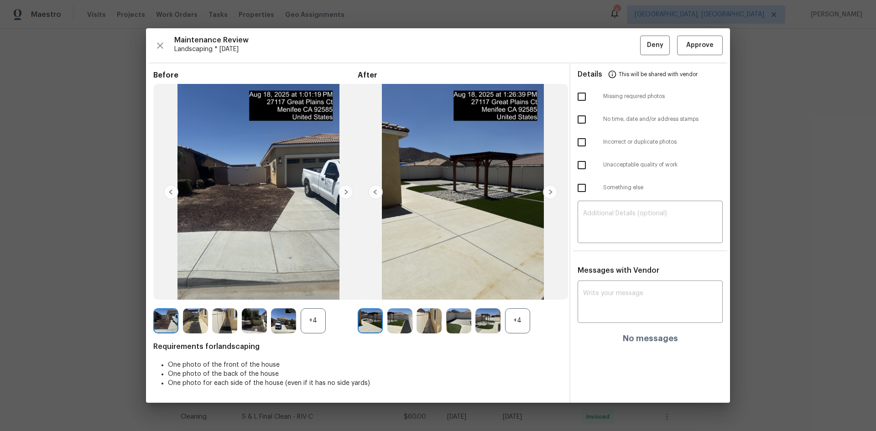
click at [692, 56] on div "Maintenance Review Landscaping * Thu, Aug 21 Deny Approve Before +4 After +4 Re…" at bounding box center [438, 215] width 584 height 374
click at [698, 40] on span "Approve" at bounding box center [699, 45] width 27 height 11
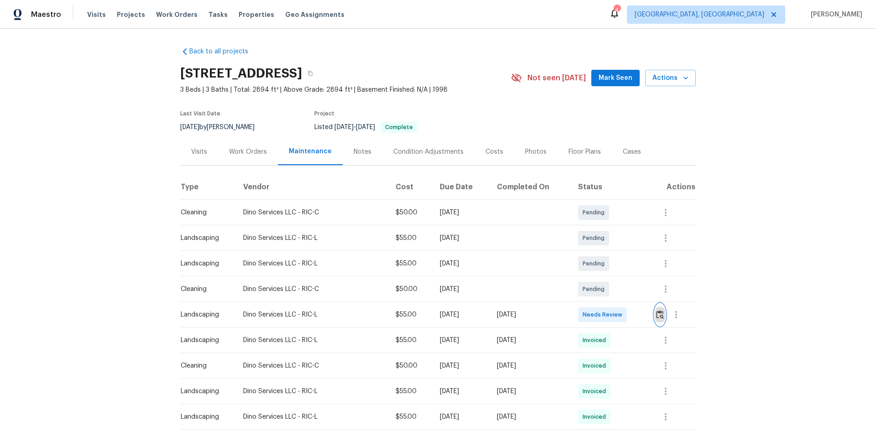
click at [657, 312] on img "button" at bounding box center [660, 314] width 8 height 9
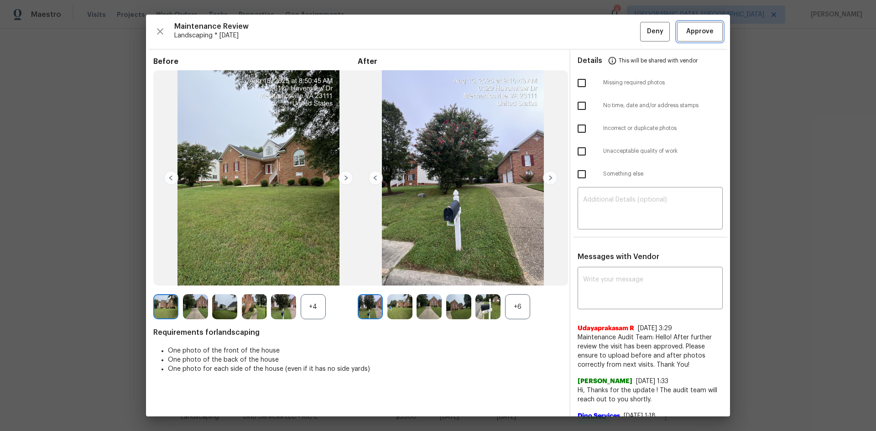
click at [693, 28] on span "Approve" at bounding box center [699, 31] width 27 height 11
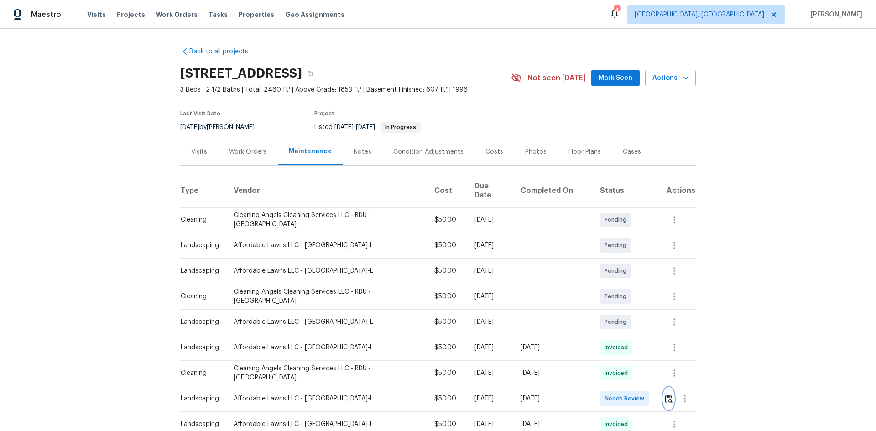
click at [665, 395] on img "button" at bounding box center [669, 399] width 8 height 9
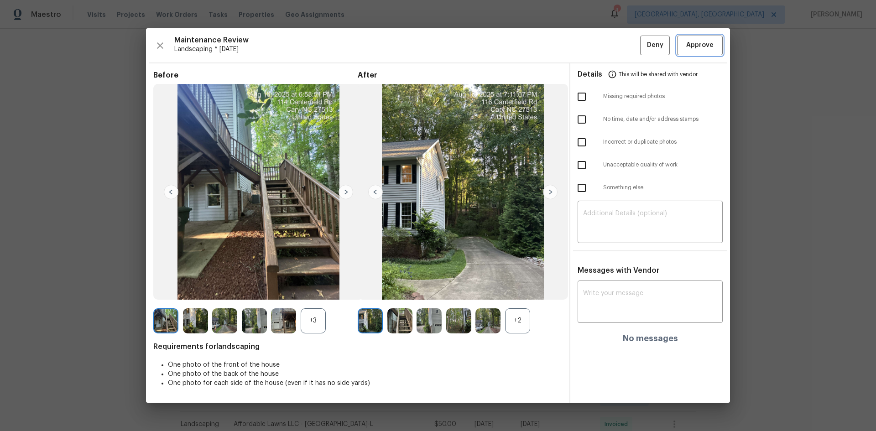
click at [700, 49] on span "Approve" at bounding box center [699, 45] width 27 height 11
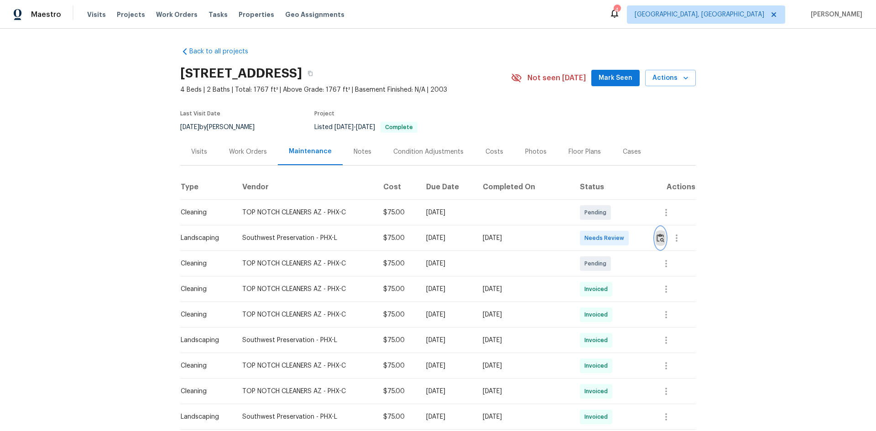
click at [660, 238] on img "button" at bounding box center [660, 238] width 8 height 9
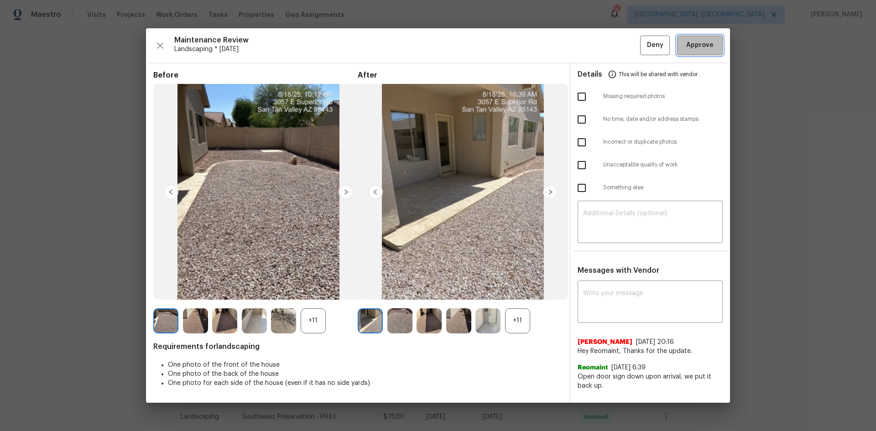
click at [709, 47] on span "Approve" at bounding box center [699, 45] width 27 height 11
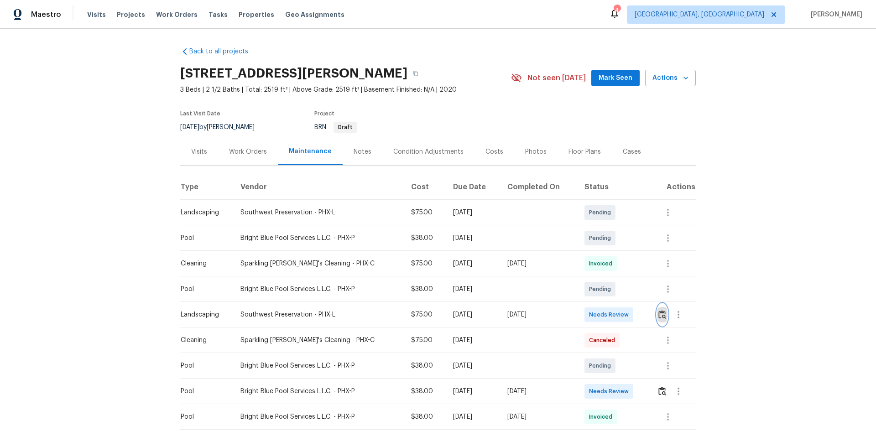
click at [662, 316] on img "button" at bounding box center [662, 314] width 8 height 9
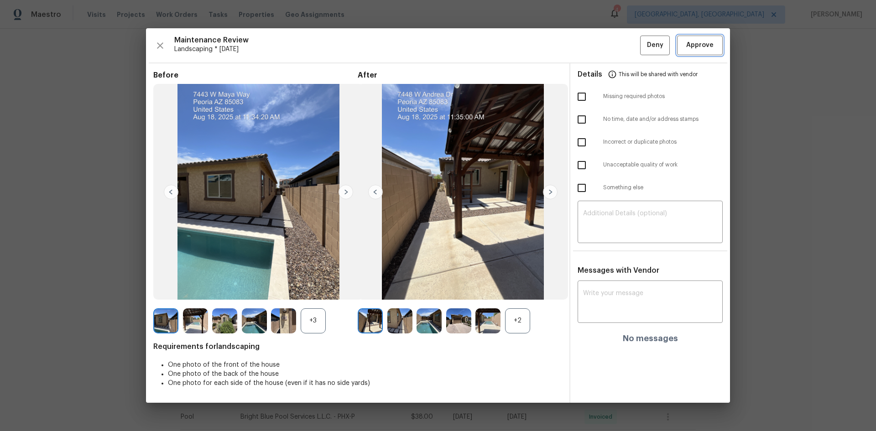
click at [697, 49] on span "Approve" at bounding box center [699, 45] width 27 height 11
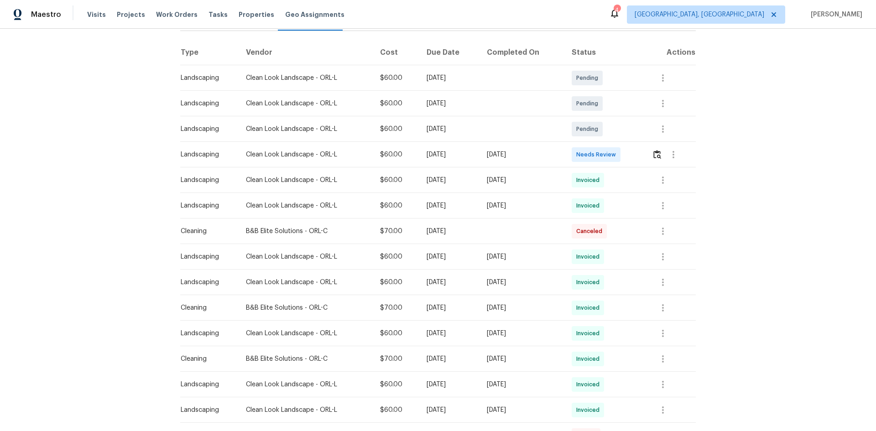
scroll to position [137, 0]
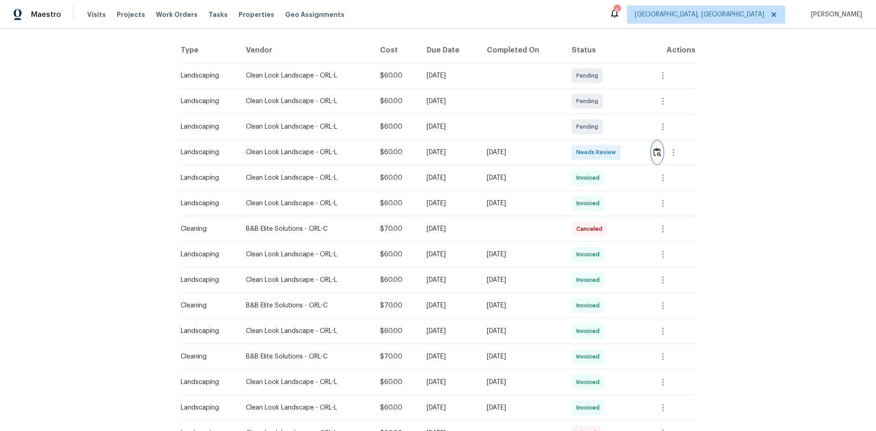
click at [657, 152] on img "button" at bounding box center [657, 152] width 8 height 9
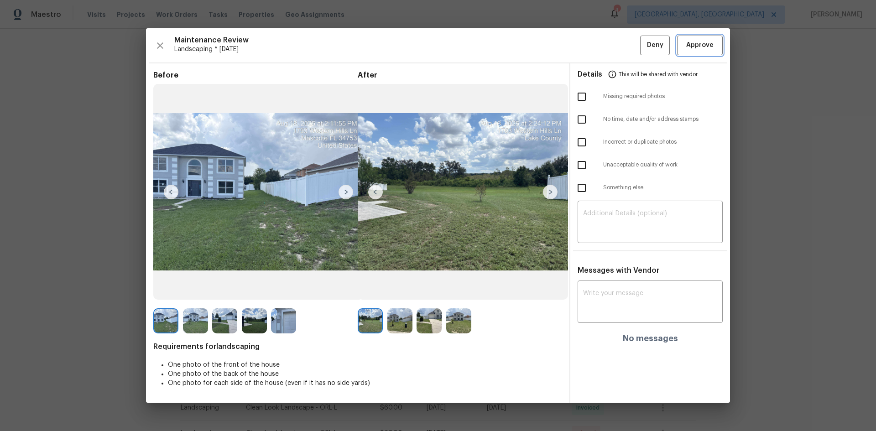
click at [702, 51] on button "Approve" at bounding box center [700, 46] width 46 height 20
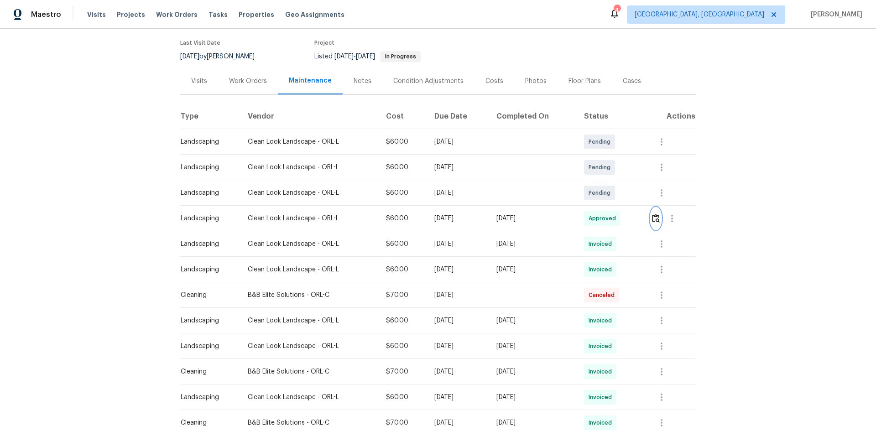
scroll to position [0, 0]
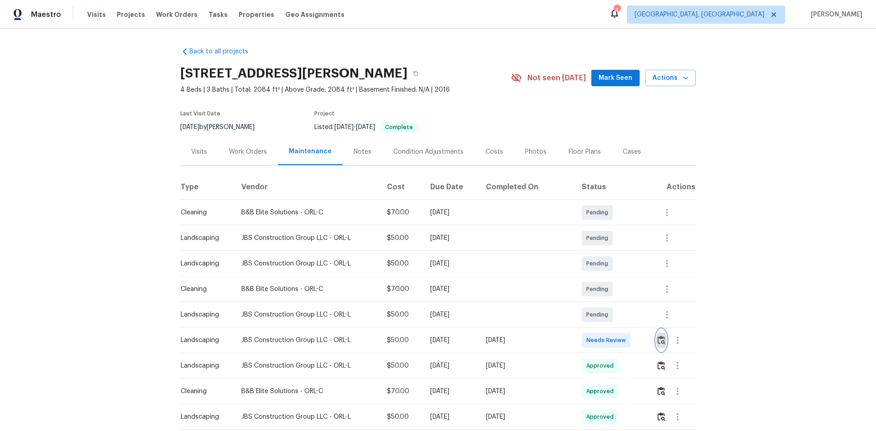
click at [659, 340] on img "button" at bounding box center [661, 340] width 8 height 9
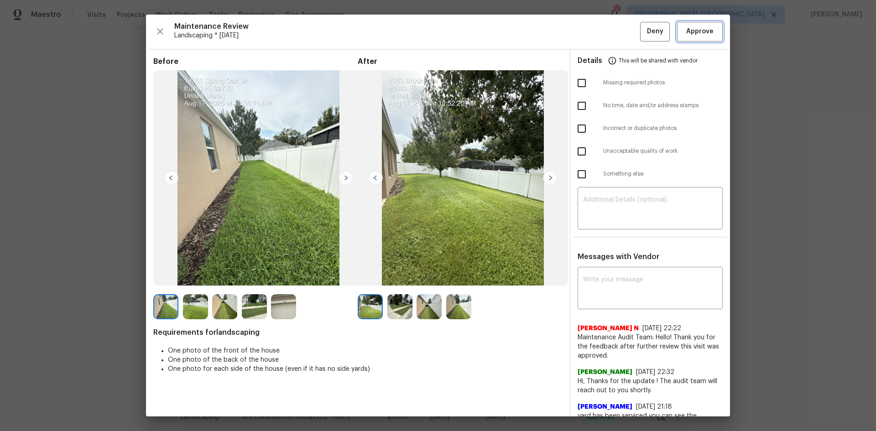
click at [684, 29] on span "Approve" at bounding box center [699, 31] width 31 height 11
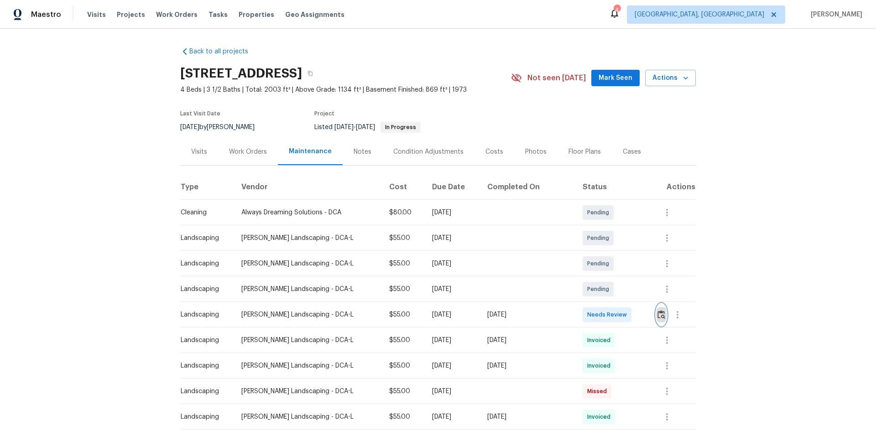
click at [658, 313] on img "button" at bounding box center [661, 314] width 8 height 9
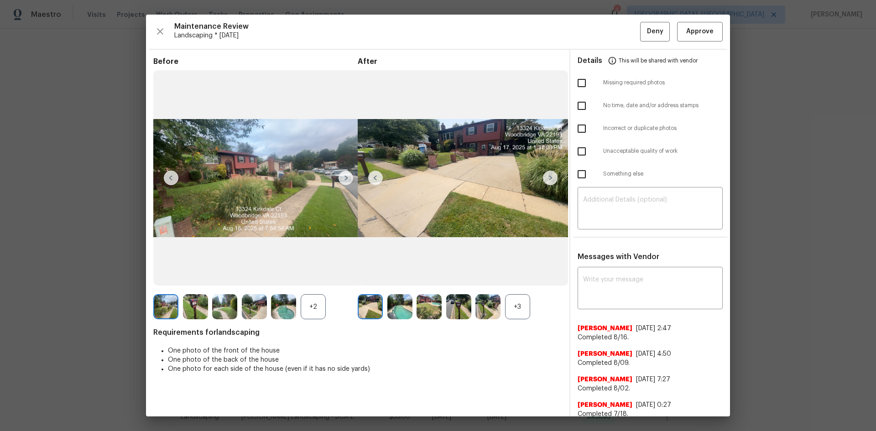
click at [580, 151] on input "checkbox" at bounding box center [581, 151] width 19 height 19
checkbox input "true"
click at [602, 206] on textarea at bounding box center [650, 210] width 134 height 26
paste textarea "Maintenance Audit Team: Hello! Unfortunately, this Landscaping visit completed …"
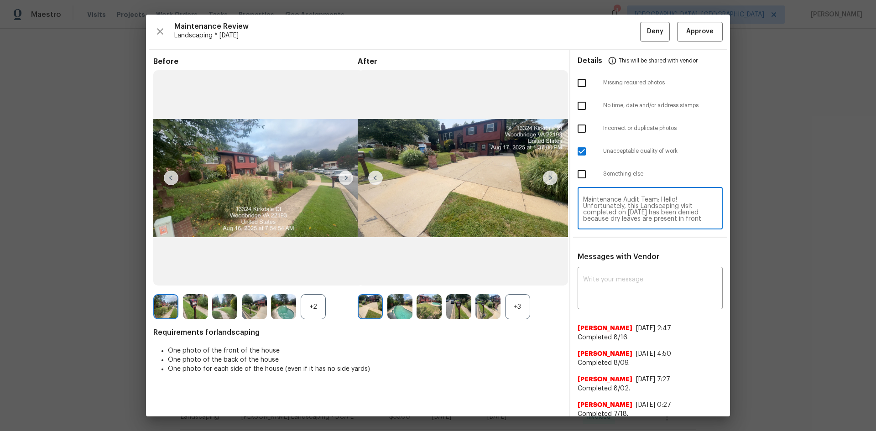
scroll to position [83, 0]
type textarea "Maintenance Audit Team: Hello! Unfortunately, this Landscaping visit completed …"
click at [607, 279] on textarea at bounding box center [650, 289] width 134 height 26
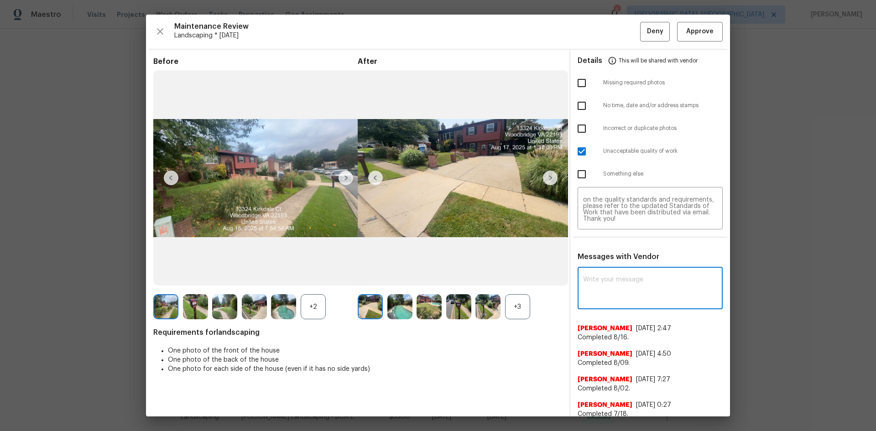
paste textarea "Maintenance Audit Team: Hello! Unfortunately, this Landscaping visit completed …"
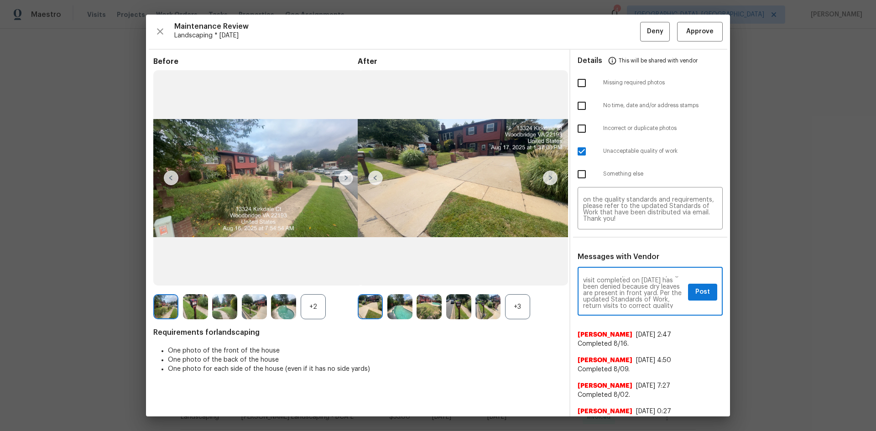
scroll to position [18, 0]
type textarea "Maintenance Audit Team: Hello! Unfortunately, this Landscaping visit completed …"
click at [695, 290] on span "Post" at bounding box center [702, 291] width 15 height 11
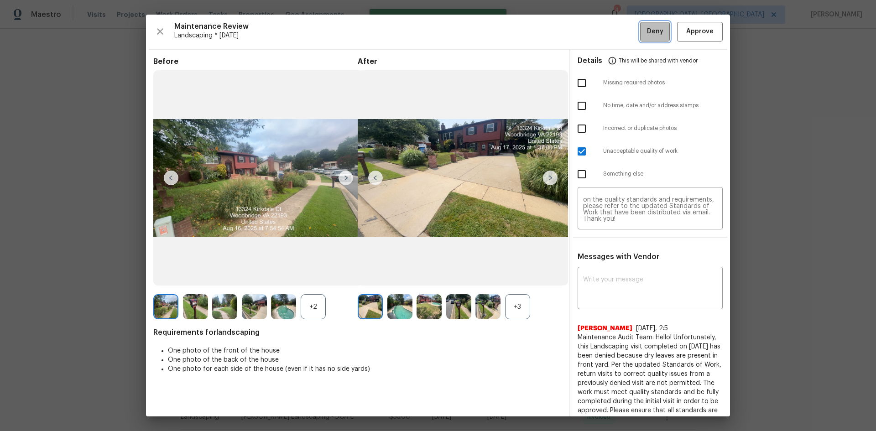
click at [653, 30] on span "Deny" at bounding box center [655, 31] width 16 height 11
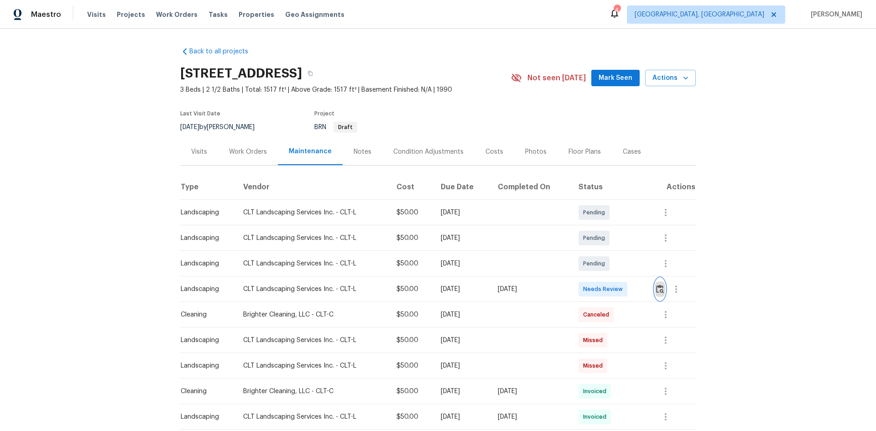
click at [658, 288] on img "button" at bounding box center [660, 289] width 8 height 9
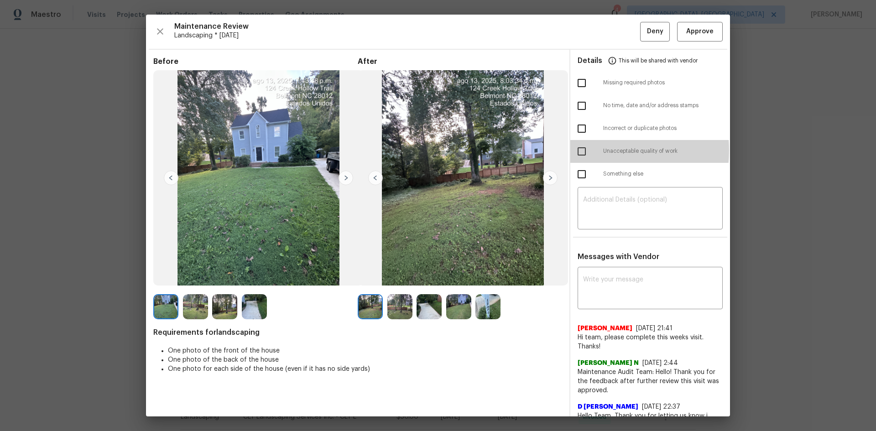
drag, startPoint x: 580, startPoint y: 150, endPoint x: 550, endPoint y: 155, distance: 30.5
click at [578, 149] on input "checkbox" at bounding box center [581, 151] width 19 height 19
checkbox input "true"
click at [546, 179] on img at bounding box center [550, 178] width 15 height 15
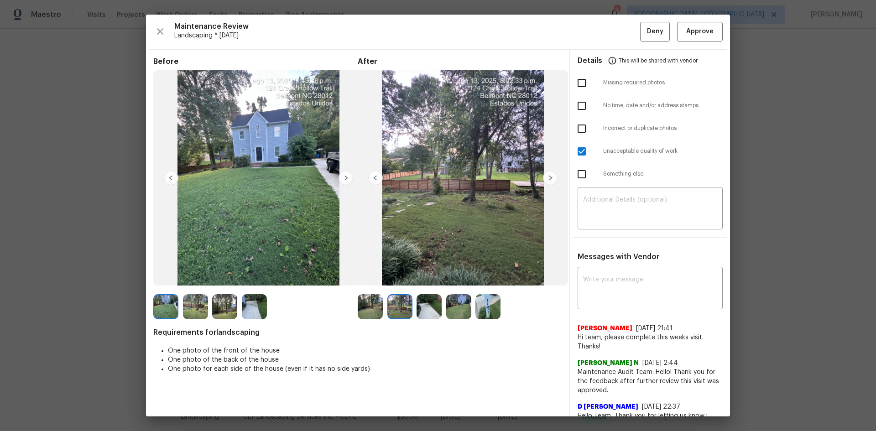
click at [546, 179] on img at bounding box center [550, 178] width 15 height 15
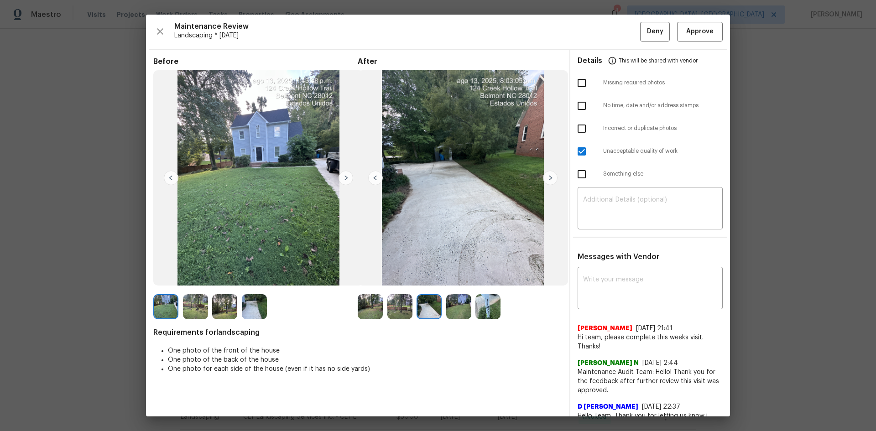
click at [546, 179] on img at bounding box center [550, 178] width 15 height 15
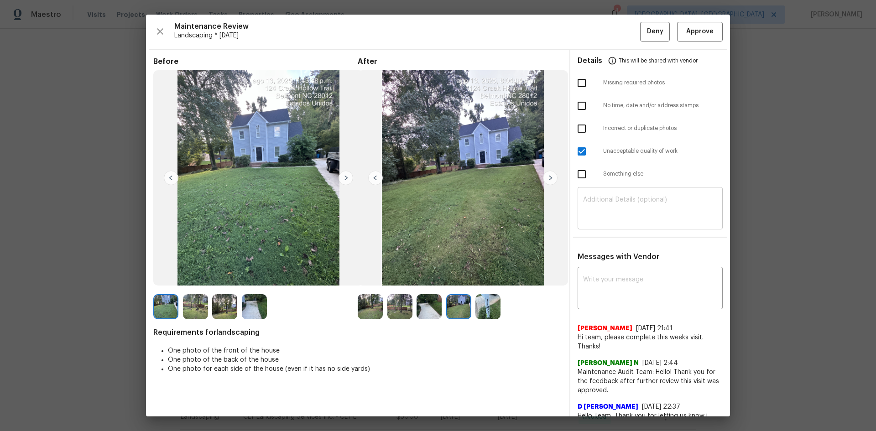
click at [583, 196] on div "​" at bounding box center [650, 209] width 145 height 40
paste textarea "Maintenance Audit Team: Hello! Unfortunately, this Landscaping visit completed …"
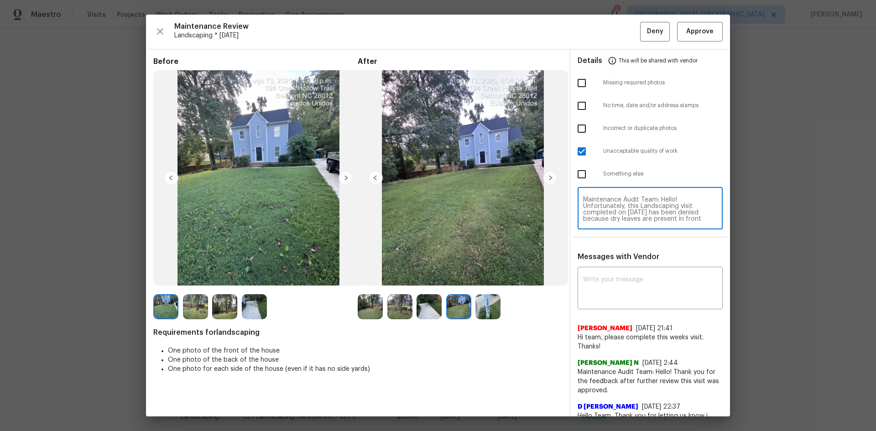
scroll to position [83, 0]
type textarea "Maintenance Audit Team: Hello! Unfortunately, this Landscaping visit completed …"
click at [607, 280] on textarea at bounding box center [650, 289] width 134 height 26
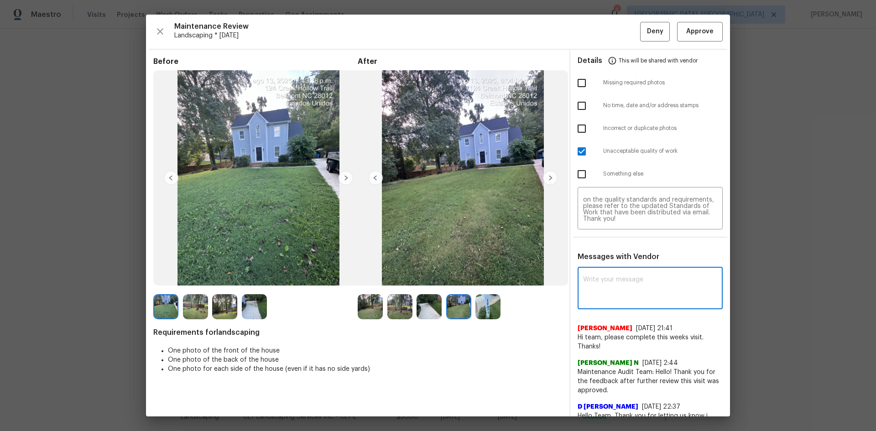
paste textarea "Maintenance Audit Team: Hello! Unfortunately, this Landscaping visit completed …"
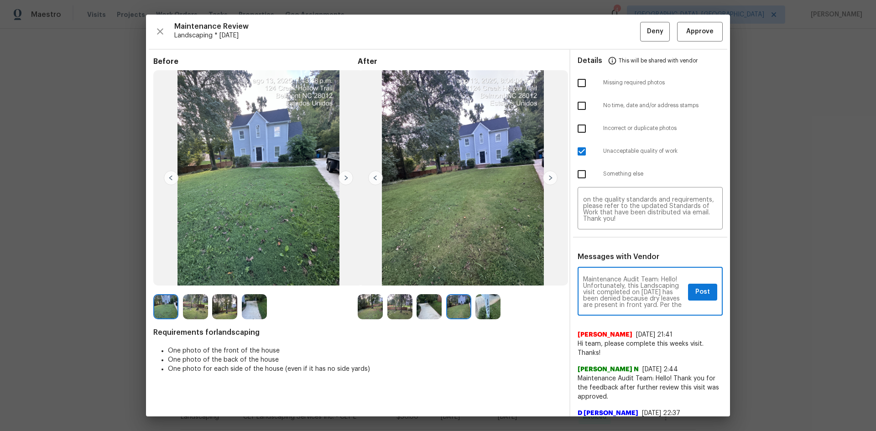
scroll to position [18, 0]
type textarea "Maintenance Audit Team: Hello! Unfortunately, this Landscaping visit completed …"
click at [697, 287] on span "Post" at bounding box center [702, 291] width 15 height 11
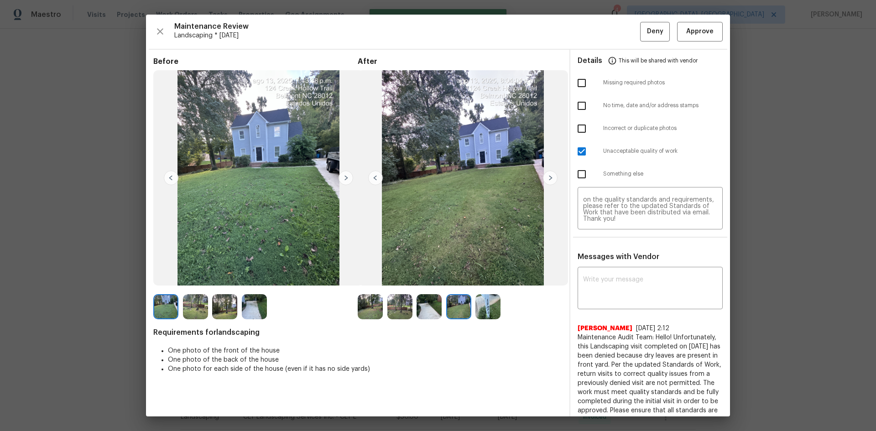
scroll to position [0, 0]
click at [650, 32] on span "Deny" at bounding box center [655, 31] width 16 height 11
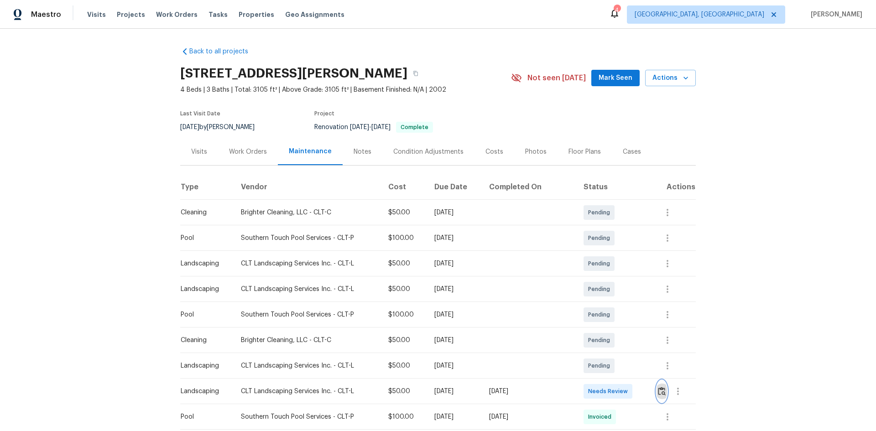
click at [658, 390] on img "button" at bounding box center [662, 391] width 8 height 9
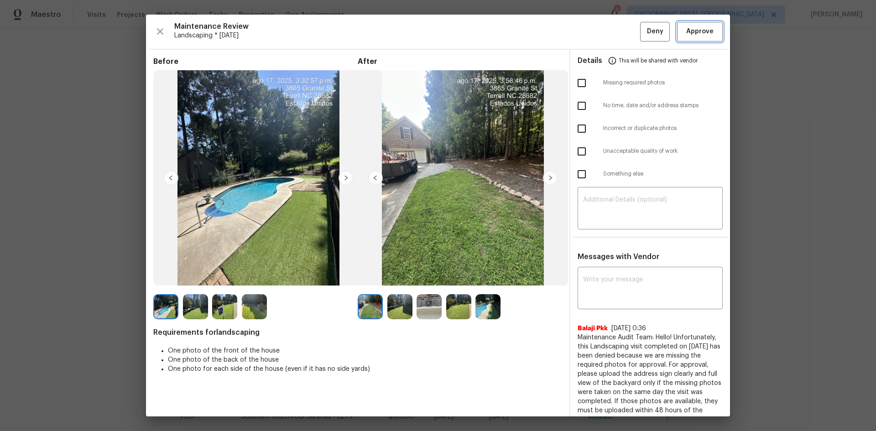
click at [693, 34] on span "Approve" at bounding box center [699, 31] width 27 height 11
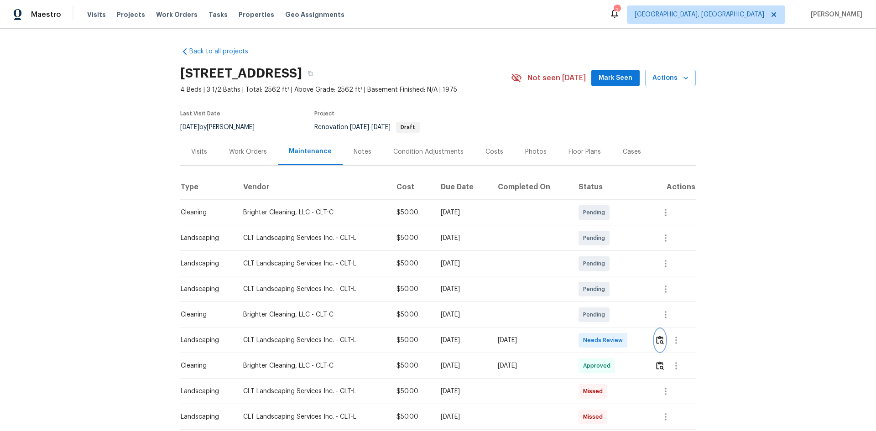
click at [657, 338] on img "button" at bounding box center [660, 340] width 8 height 9
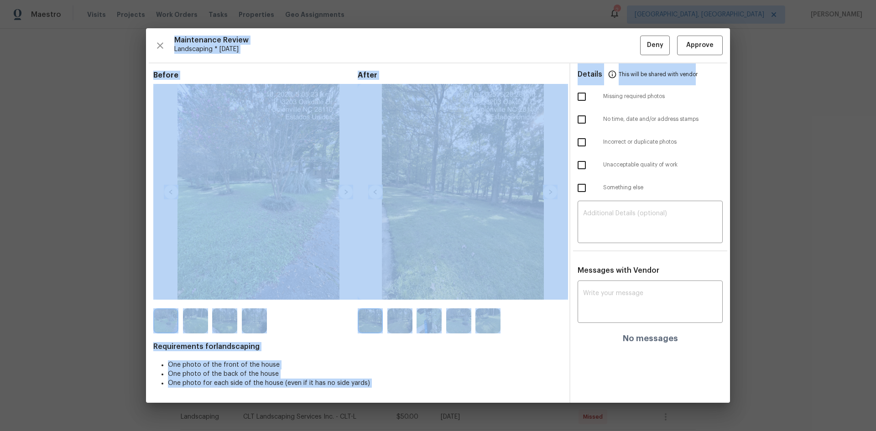
click at [695, 62] on div "Maintenance Review Landscaping * [DATE] Deny Approve Before After Requirements …" at bounding box center [438, 215] width 584 height 374
click at [697, 48] on span "Approve" at bounding box center [699, 45] width 27 height 11
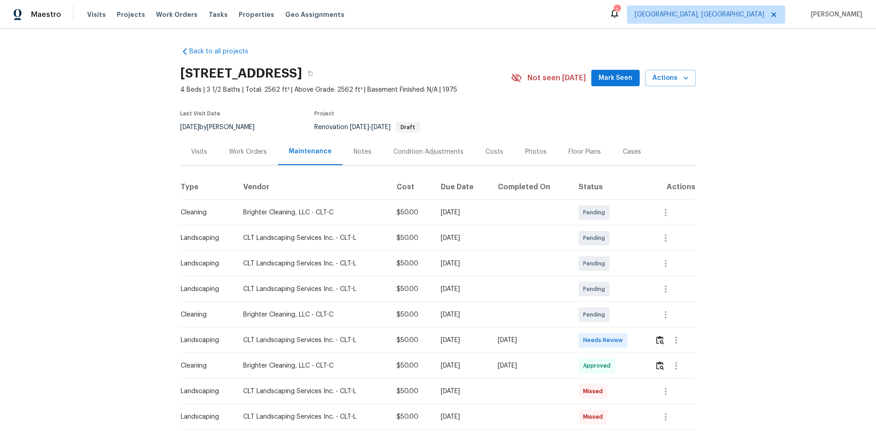
click at [808, 197] on div "Back to all projects [STREET_ADDRESS] 4 Beds | 3 1/2 Baths | Total: 2562 ft² | …" at bounding box center [438, 230] width 876 height 402
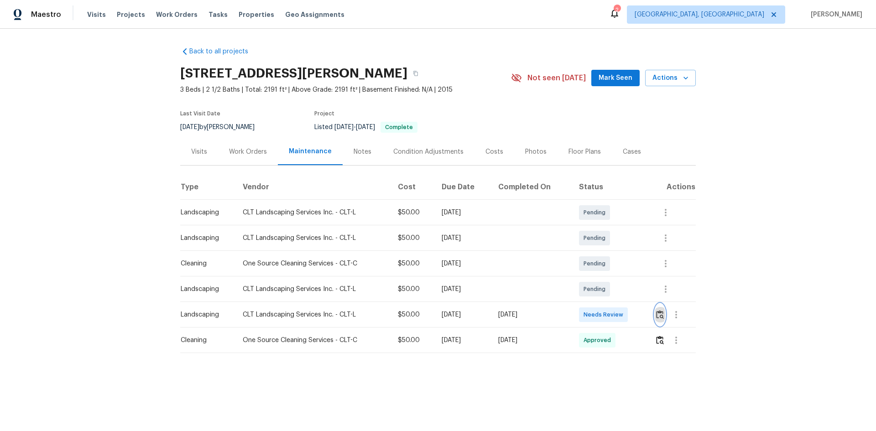
click at [659, 315] on img "button" at bounding box center [660, 314] width 8 height 9
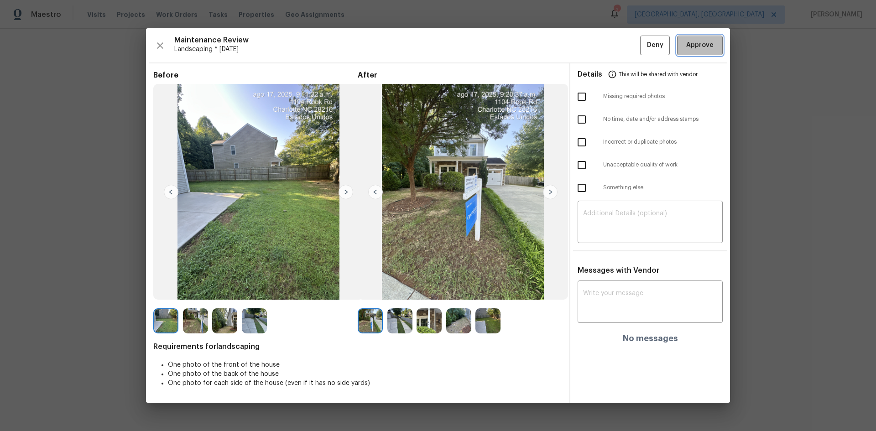
click at [704, 52] on button "Approve" at bounding box center [700, 46] width 46 height 20
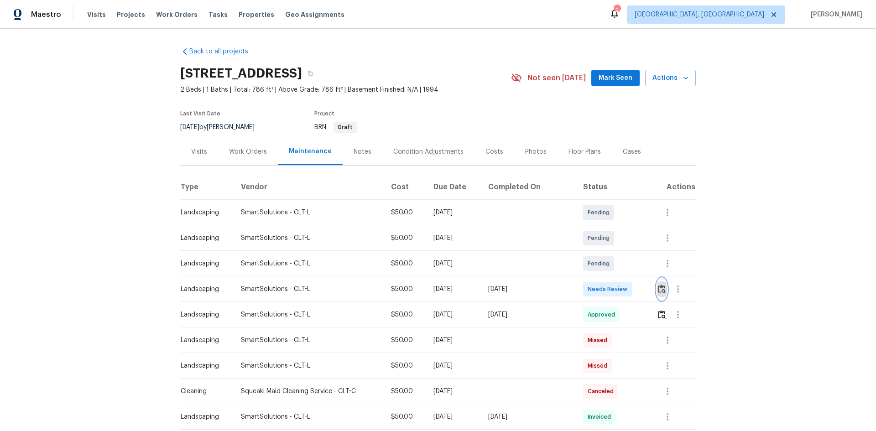
click at [656, 290] on button "button" at bounding box center [661, 289] width 10 height 22
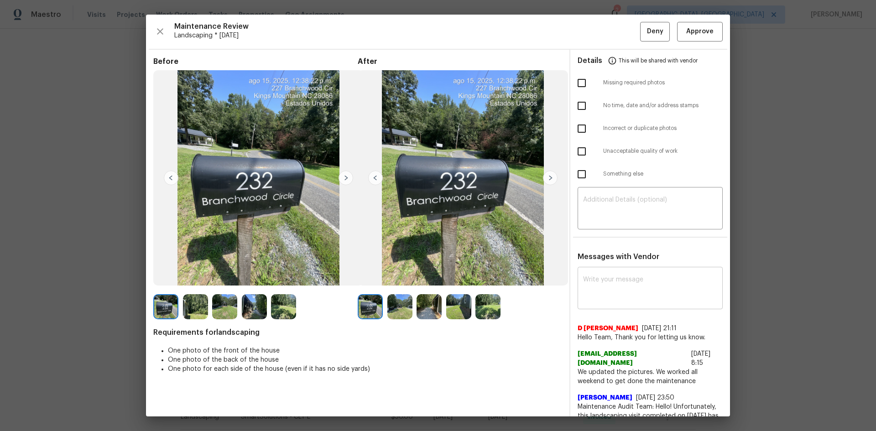
click at [615, 274] on div "x ​" at bounding box center [650, 289] width 145 height 40
paste textarea "Maintenance Audit Team: Hello! After further review the visit has been approved…"
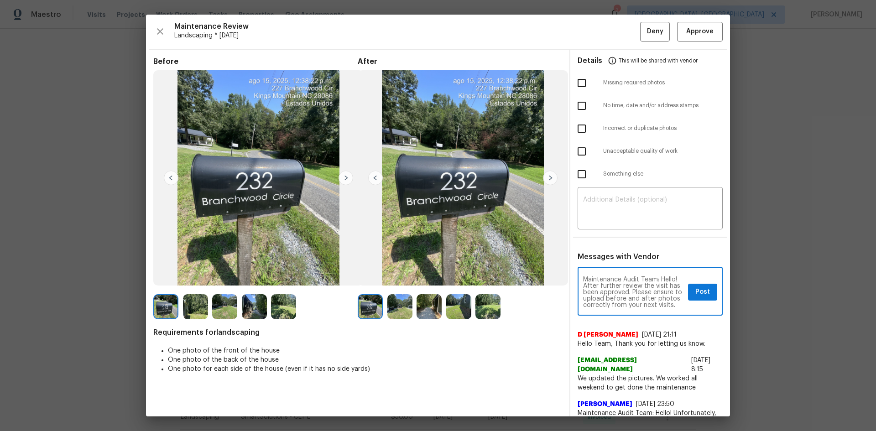
scroll to position [13, 0]
type textarea "Maintenance Audit Team: Hello! After further review the visit has been approved…"
click at [695, 293] on span "Post" at bounding box center [702, 291] width 15 height 11
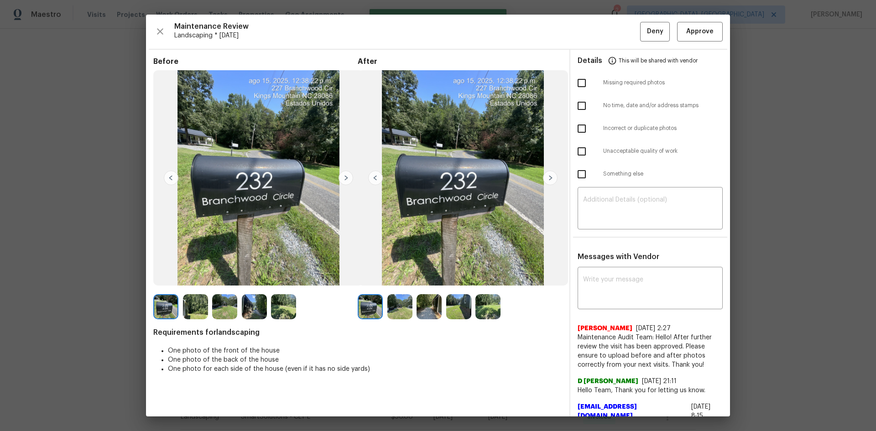
scroll to position [0, 0]
click at [704, 31] on span "Approve" at bounding box center [699, 31] width 27 height 11
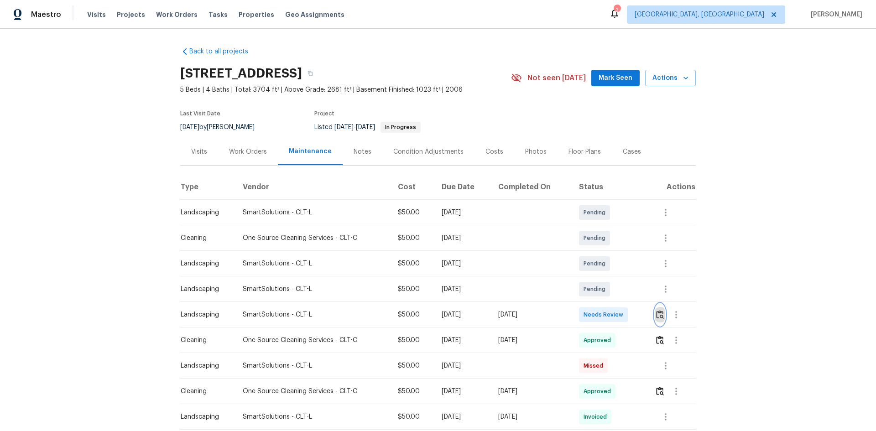
click at [661, 314] on img "button" at bounding box center [660, 314] width 8 height 9
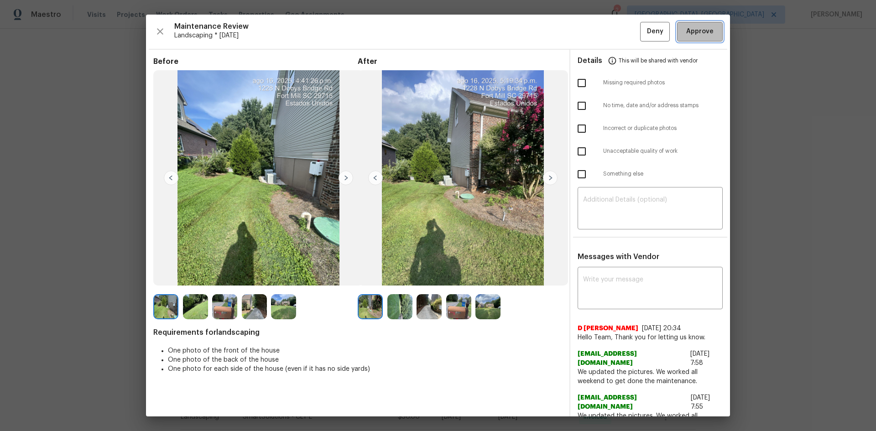
click at [702, 34] on span "Approve" at bounding box center [699, 31] width 27 height 11
